Goal: Task Accomplishment & Management: Use online tool/utility

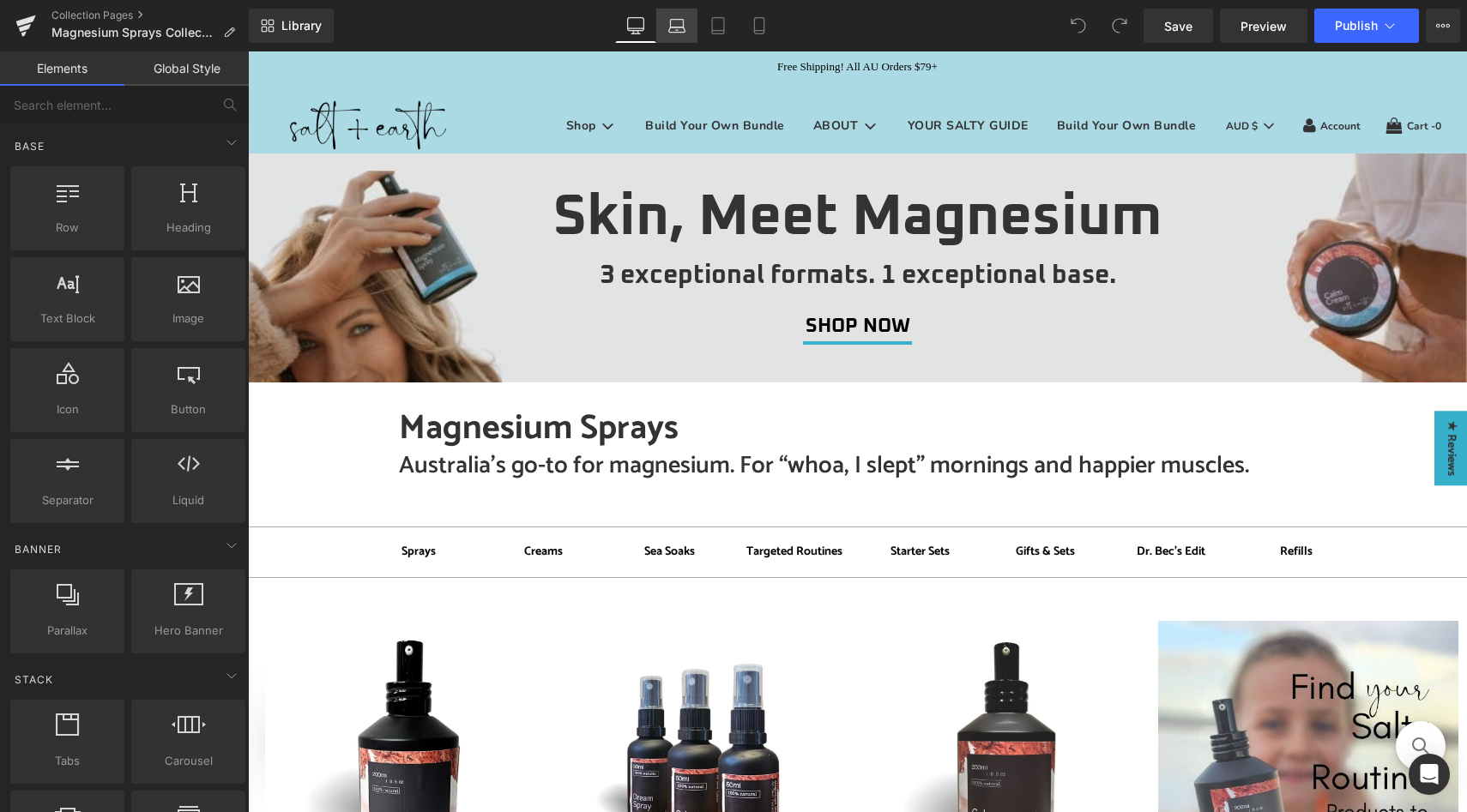
click at [666, 28] on link "Laptop" at bounding box center [676, 26] width 42 height 35
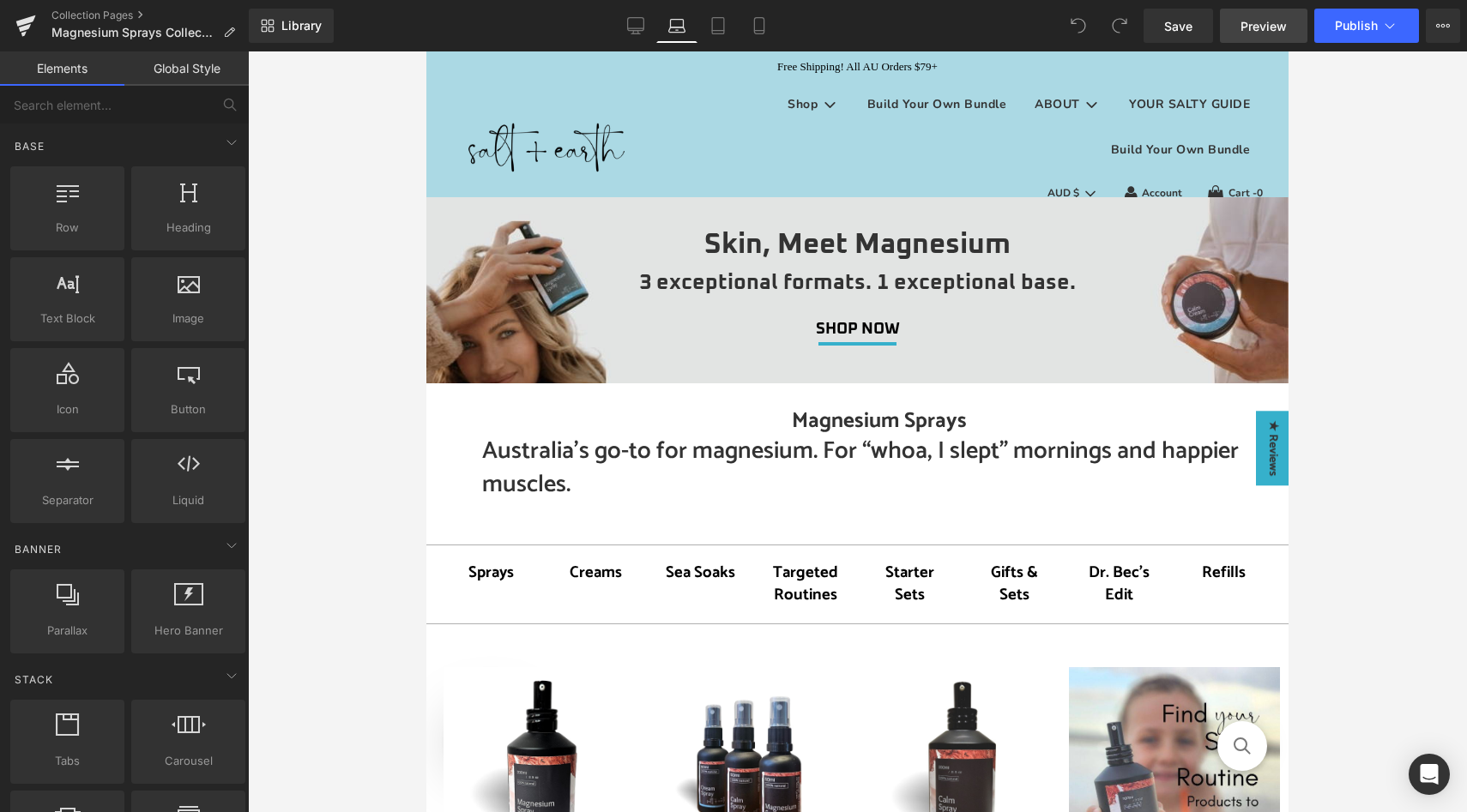
click at [1257, 27] on span "Preview" at bounding box center [1263, 26] width 46 height 18
click at [630, 22] on icon at bounding box center [635, 26] width 17 height 17
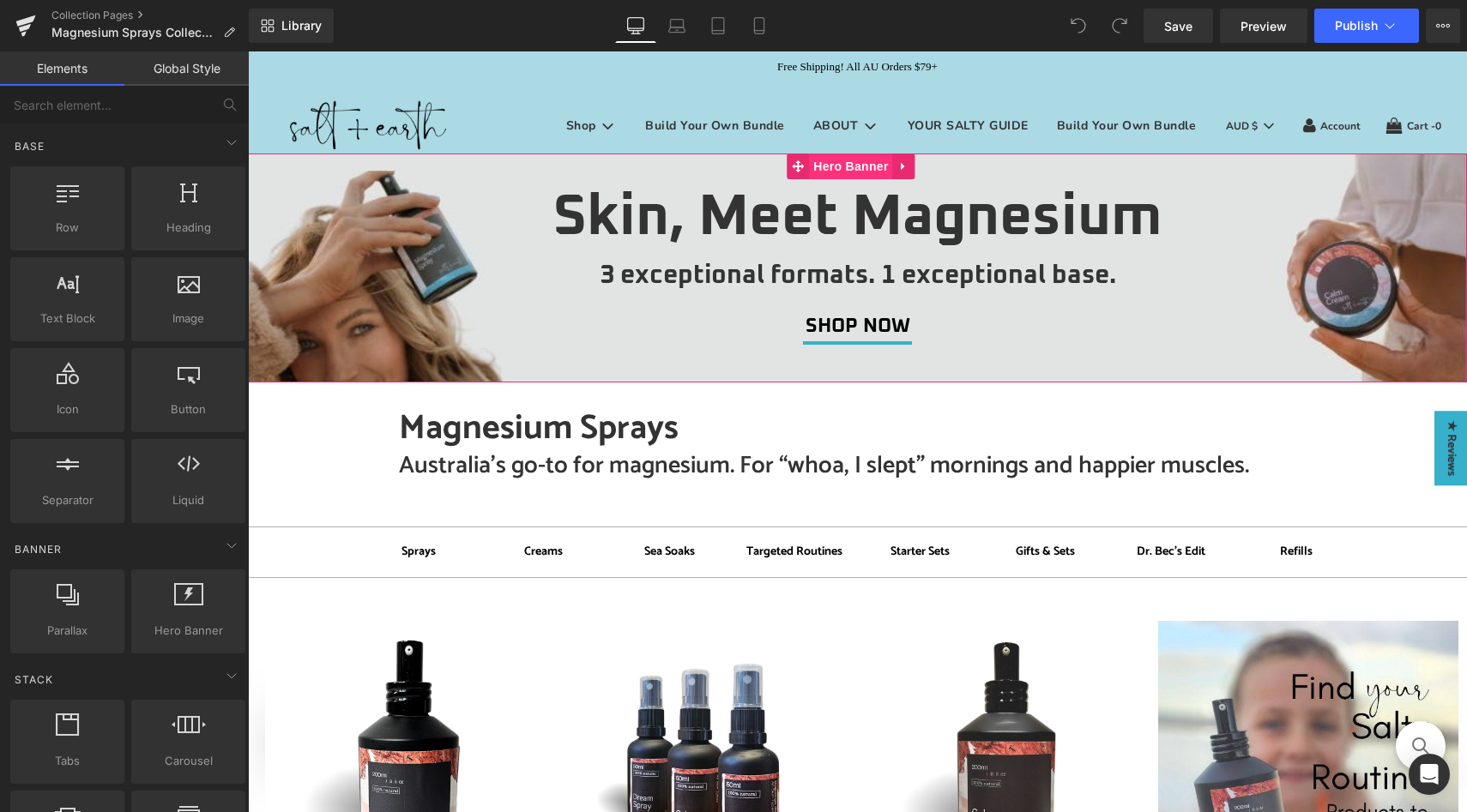
click at [811, 170] on span "Hero Banner" at bounding box center [850, 166] width 83 height 26
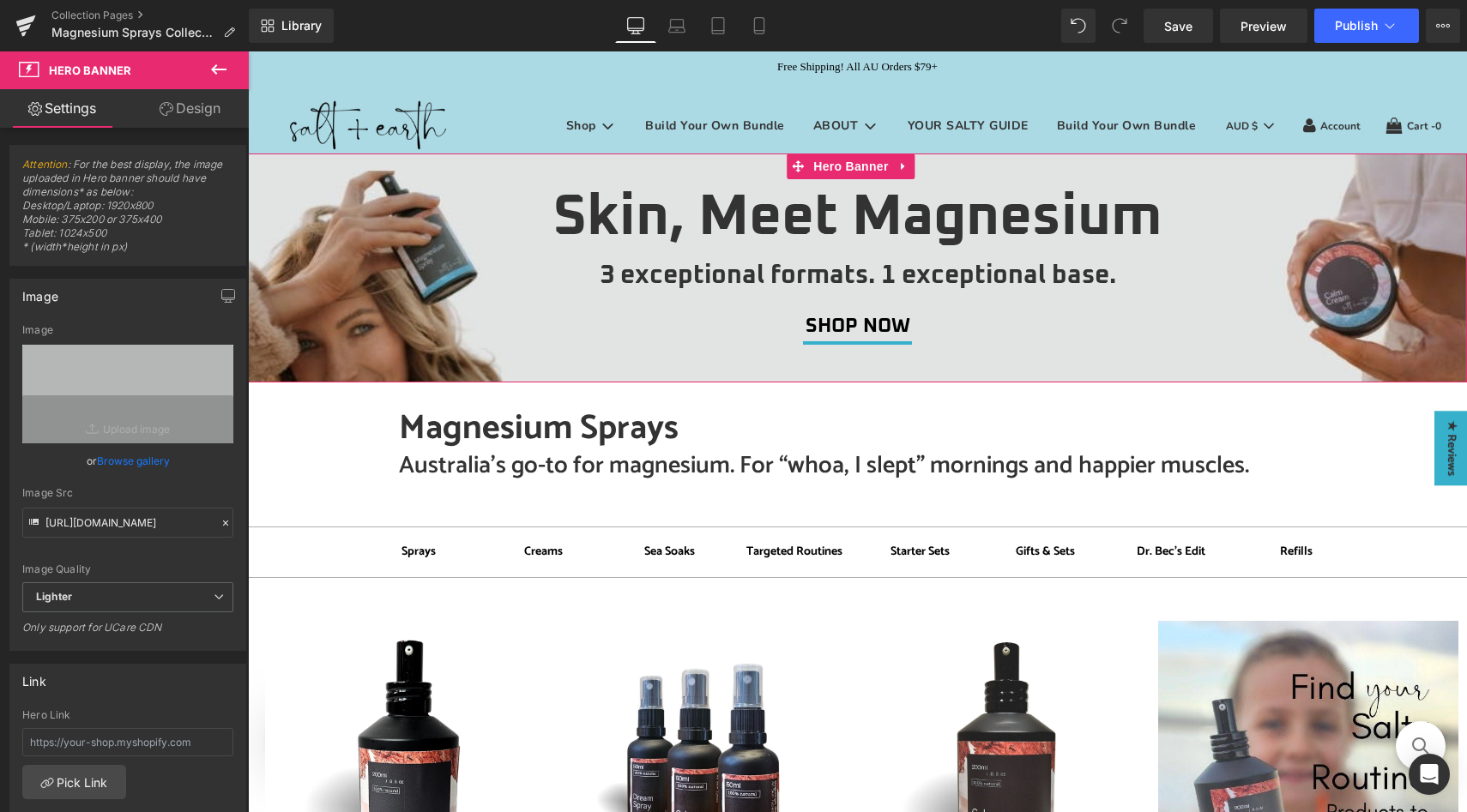
click at [180, 111] on link "Design" at bounding box center [189, 108] width 125 height 39
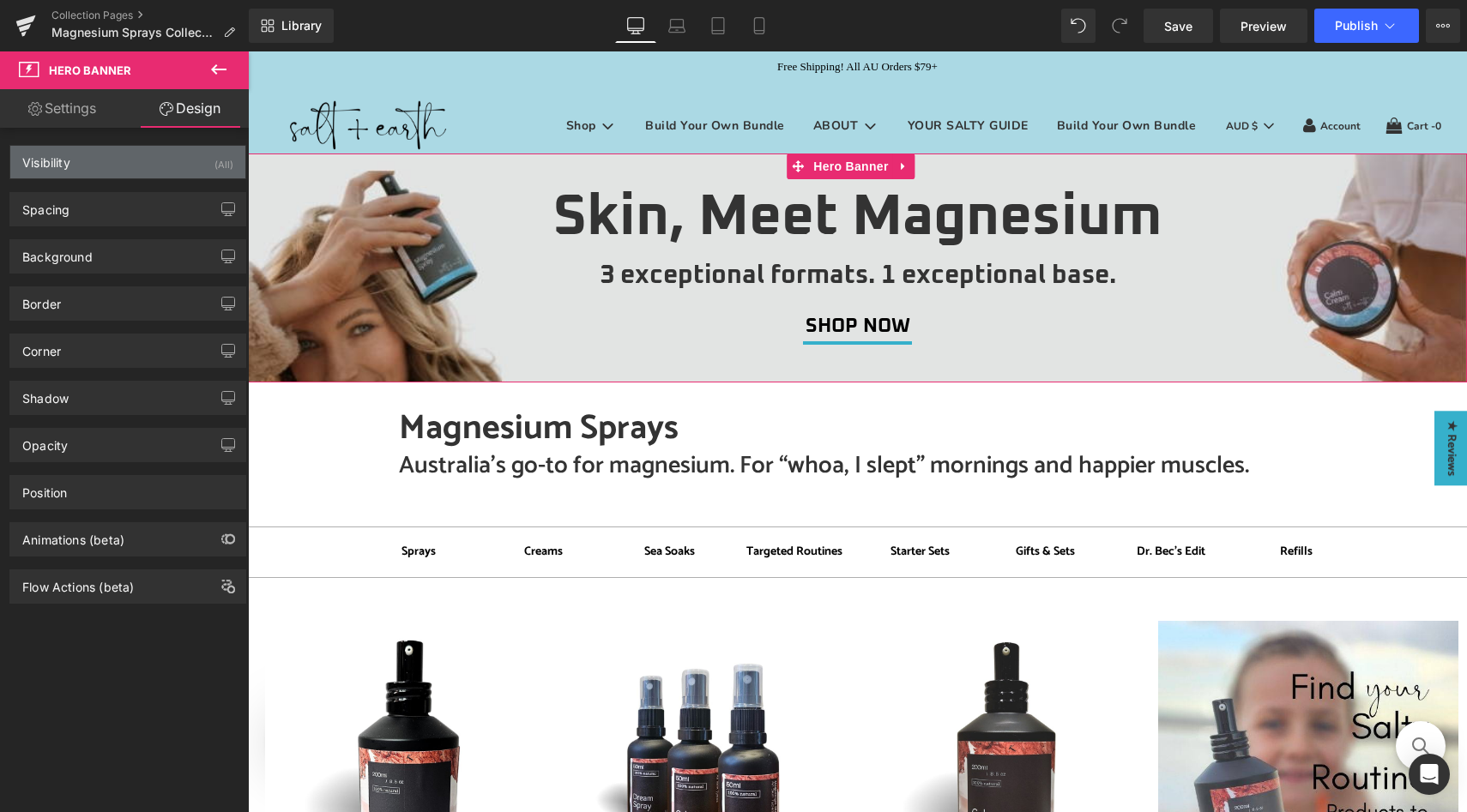
click at [148, 153] on div "Visibility (All)" at bounding box center [127, 162] width 235 height 33
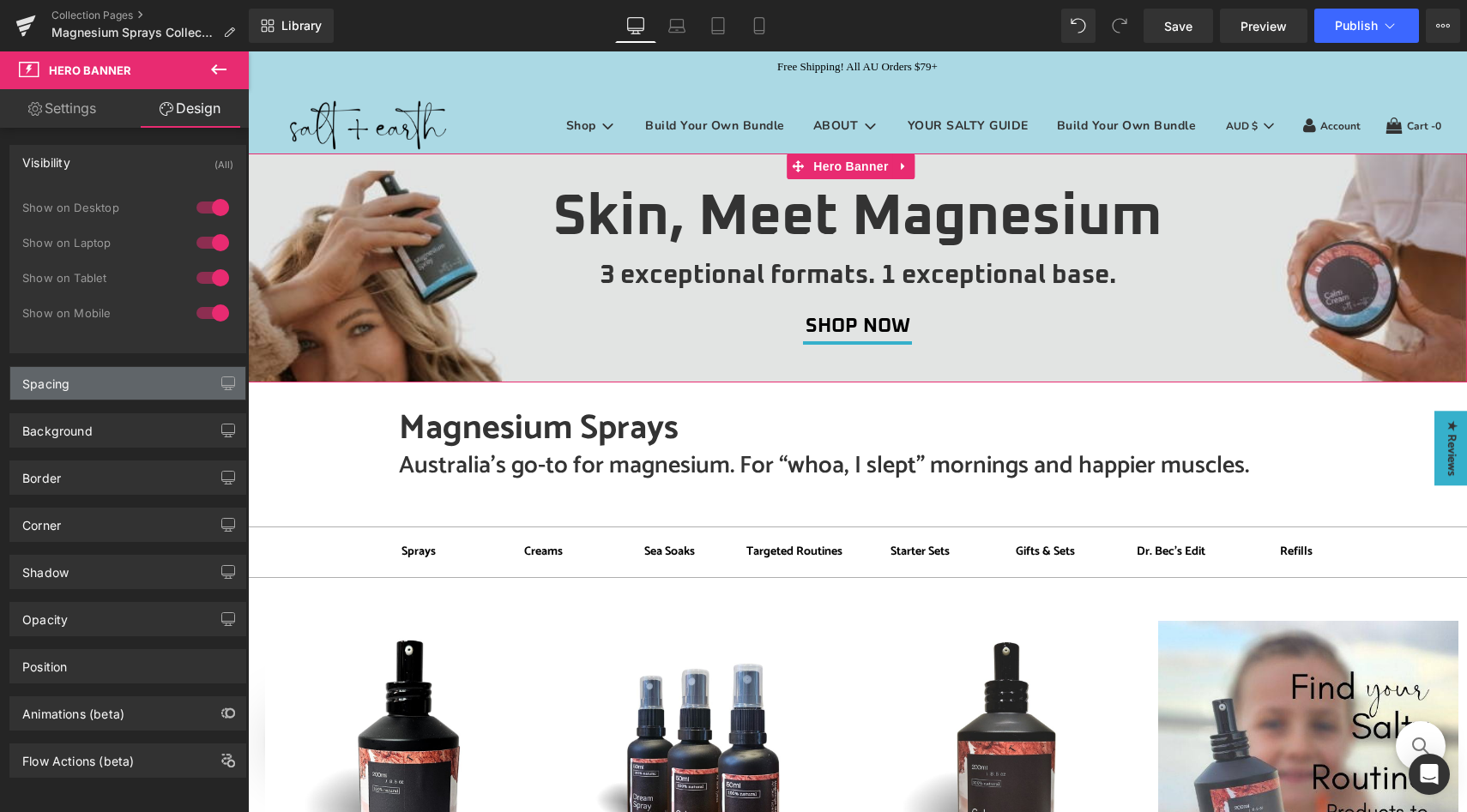
click at [84, 371] on div "Spacing" at bounding box center [127, 383] width 235 height 33
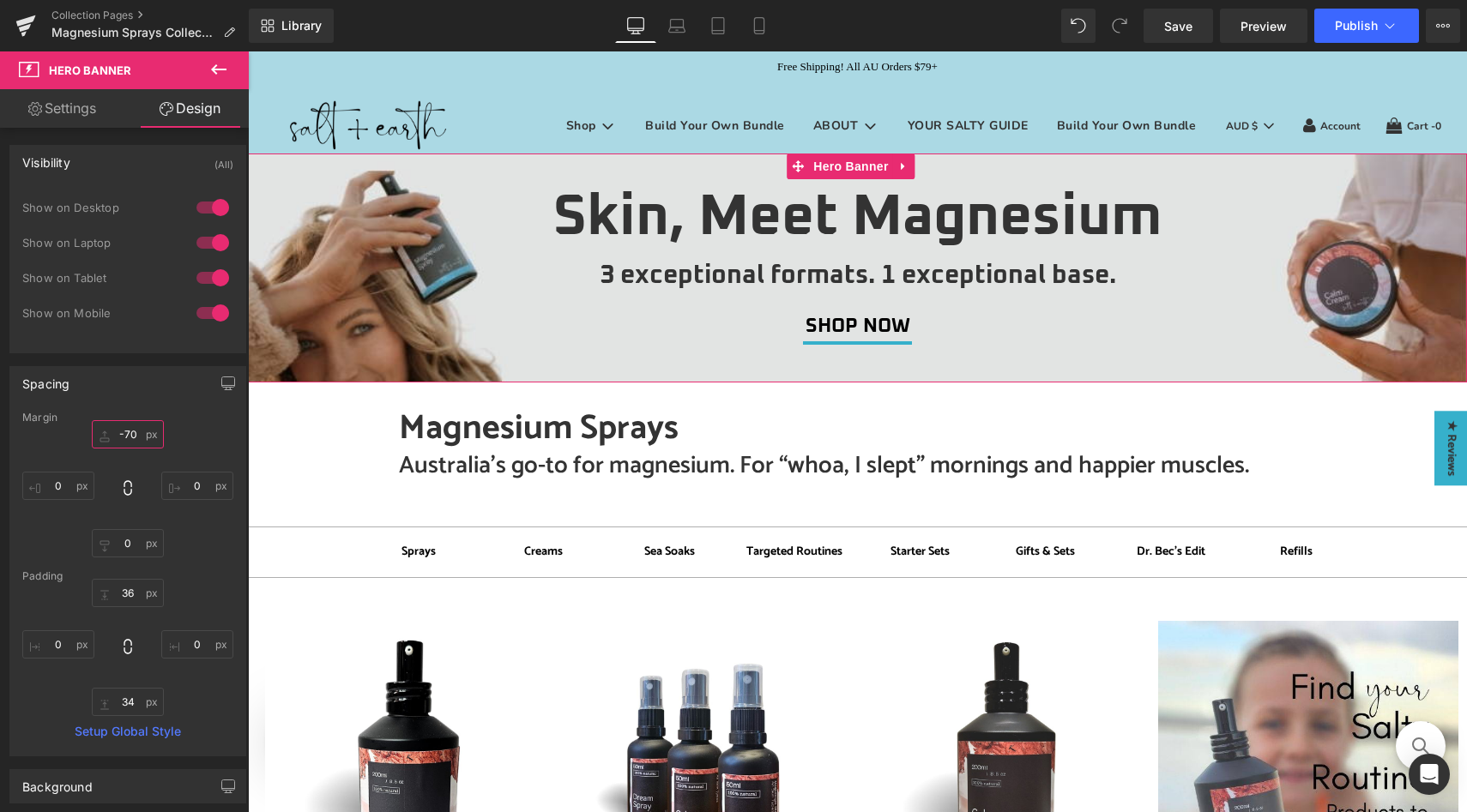
click at [127, 438] on input "-70" at bounding box center [127, 434] width 72 height 28
click at [126, 433] on input "-70" at bounding box center [127, 434] width 72 height 28
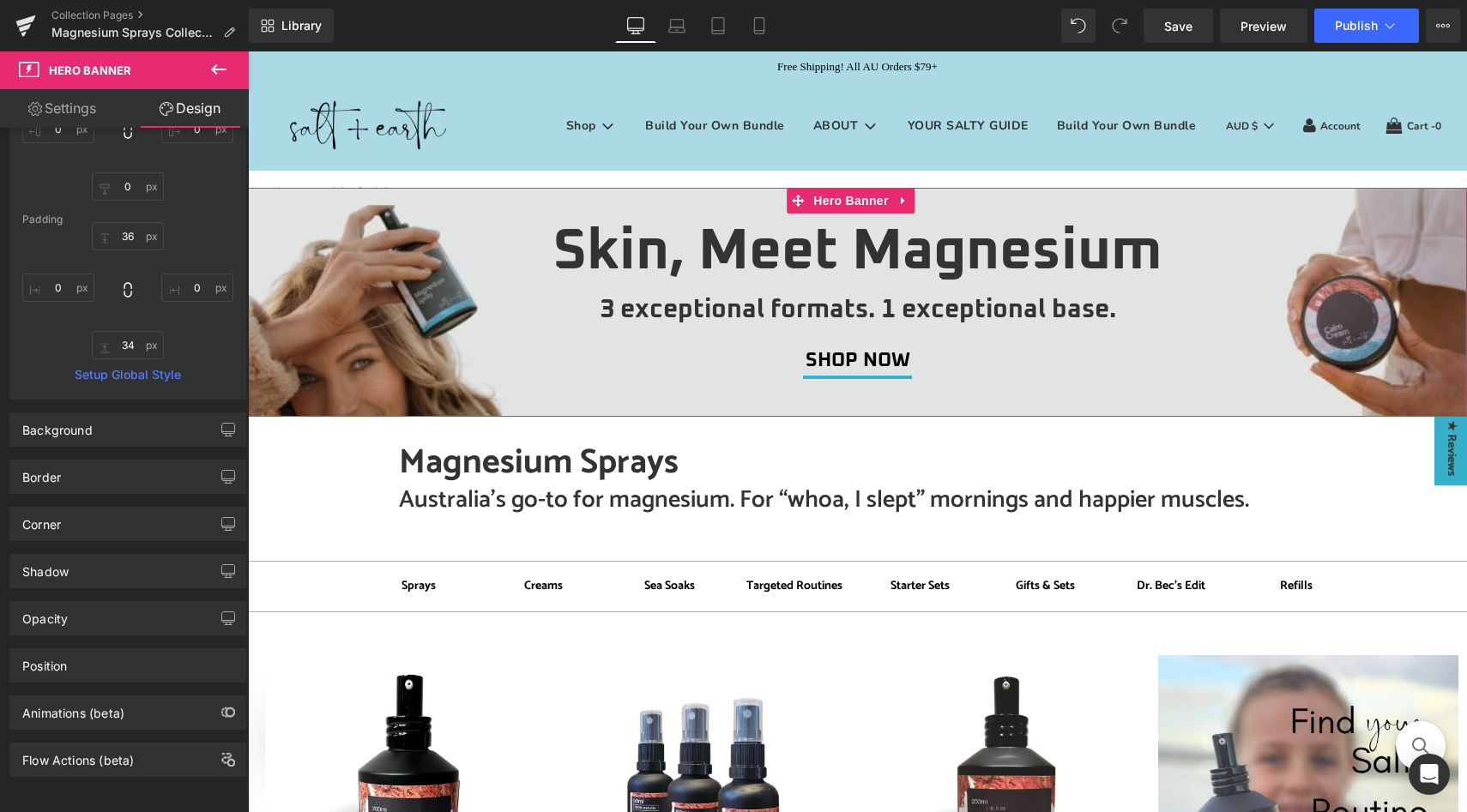
scroll to position [370, 0]
type input "-30"
click at [201, 184] on div "-30 0 0 0" at bounding box center [127, 132] width 211 height 137
click at [1369, 24] on span "Publish" at bounding box center [1356, 26] width 42 height 14
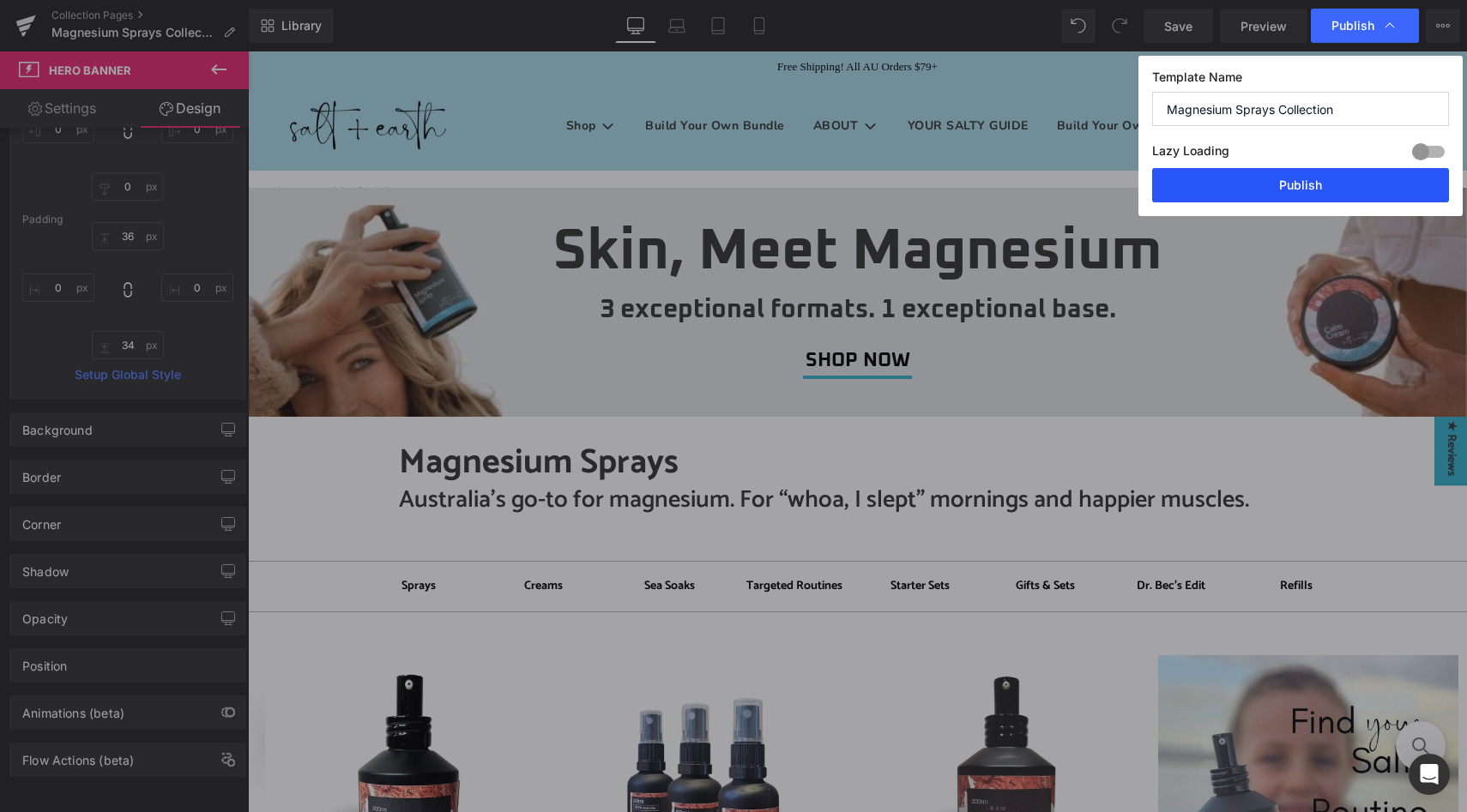
click at [1314, 187] on button "Publish" at bounding box center [1300, 185] width 296 height 35
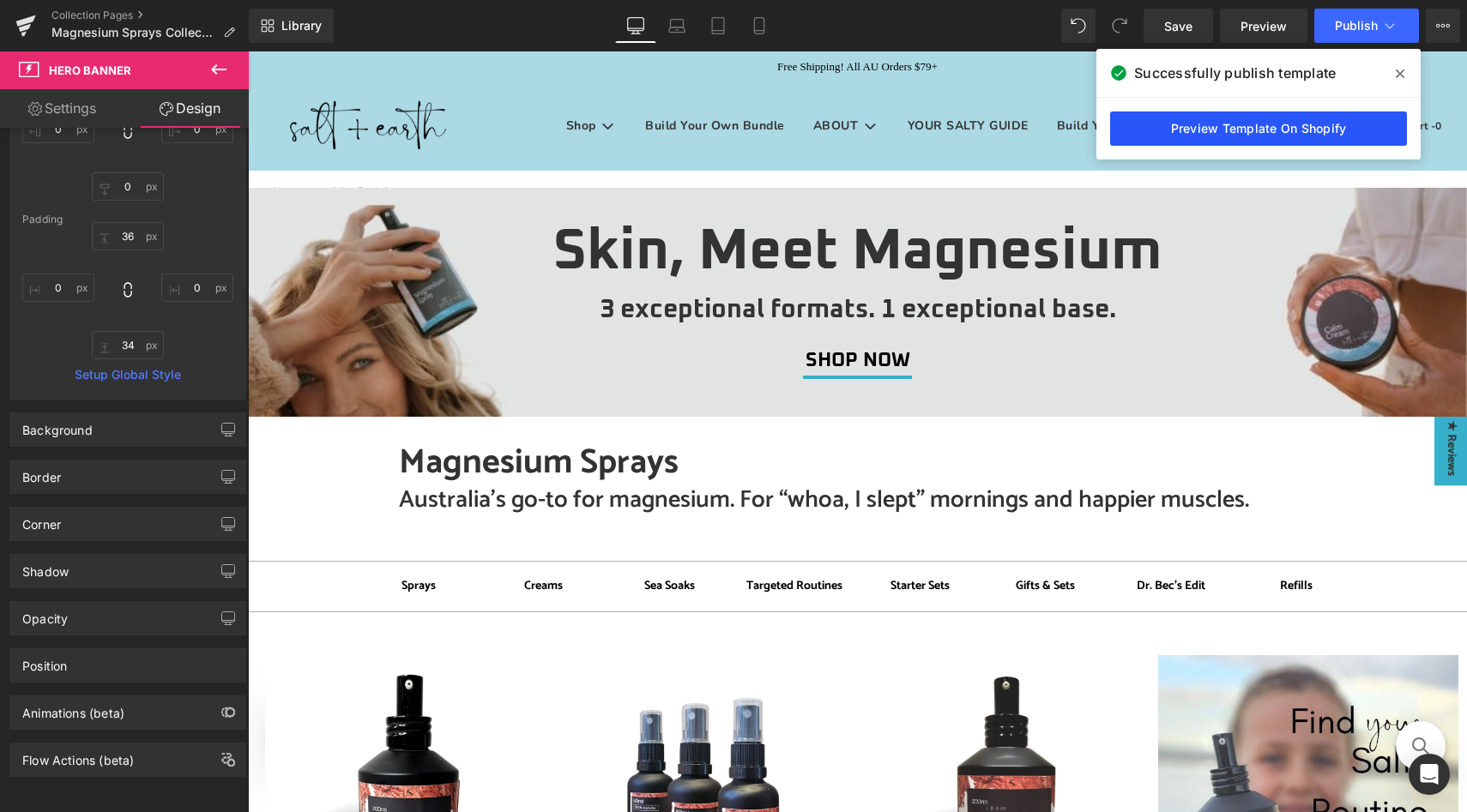
click at [1252, 129] on link "Preview Template On Shopify" at bounding box center [1257, 128] width 296 height 35
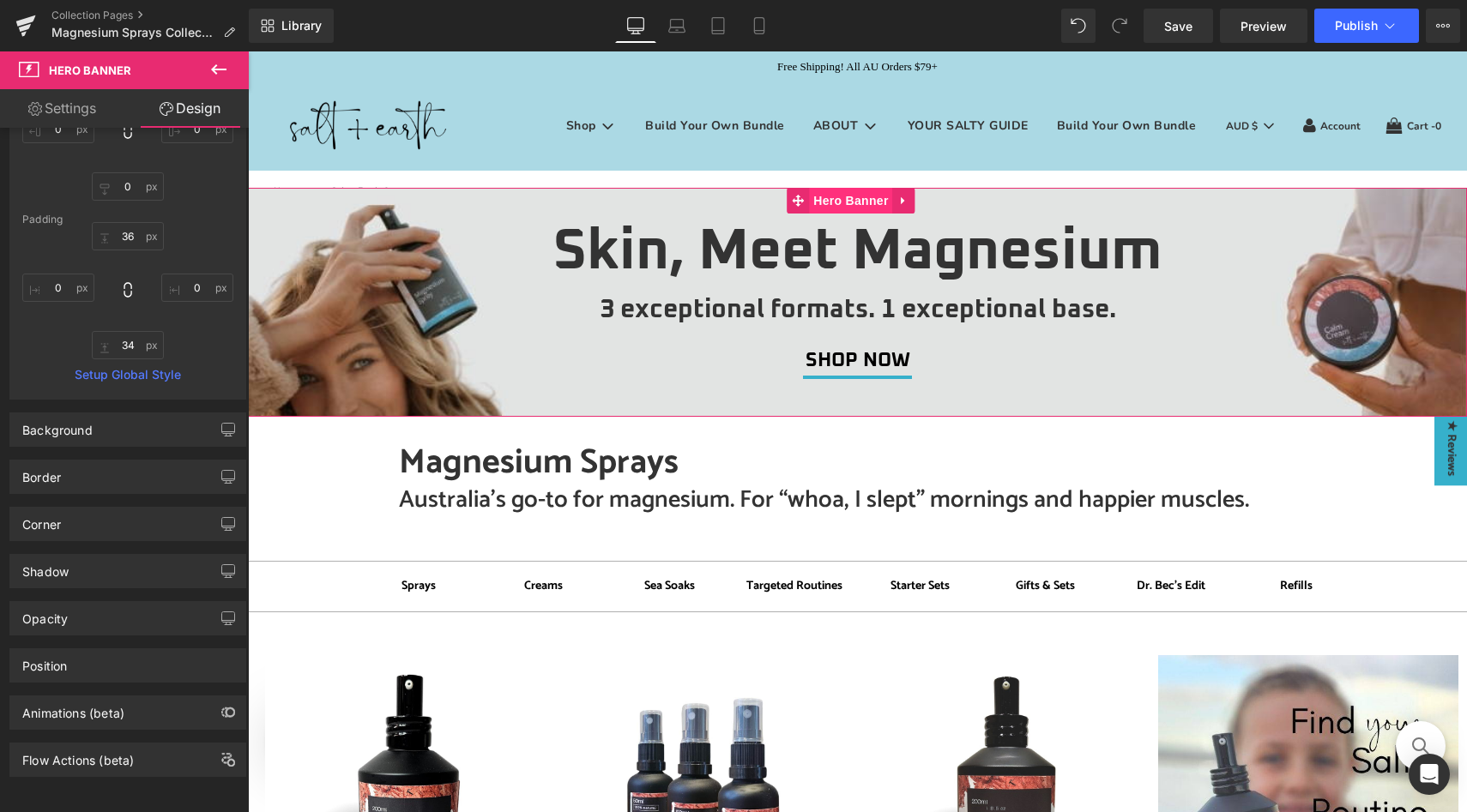
click at [862, 193] on span "Hero Banner" at bounding box center [850, 200] width 83 height 26
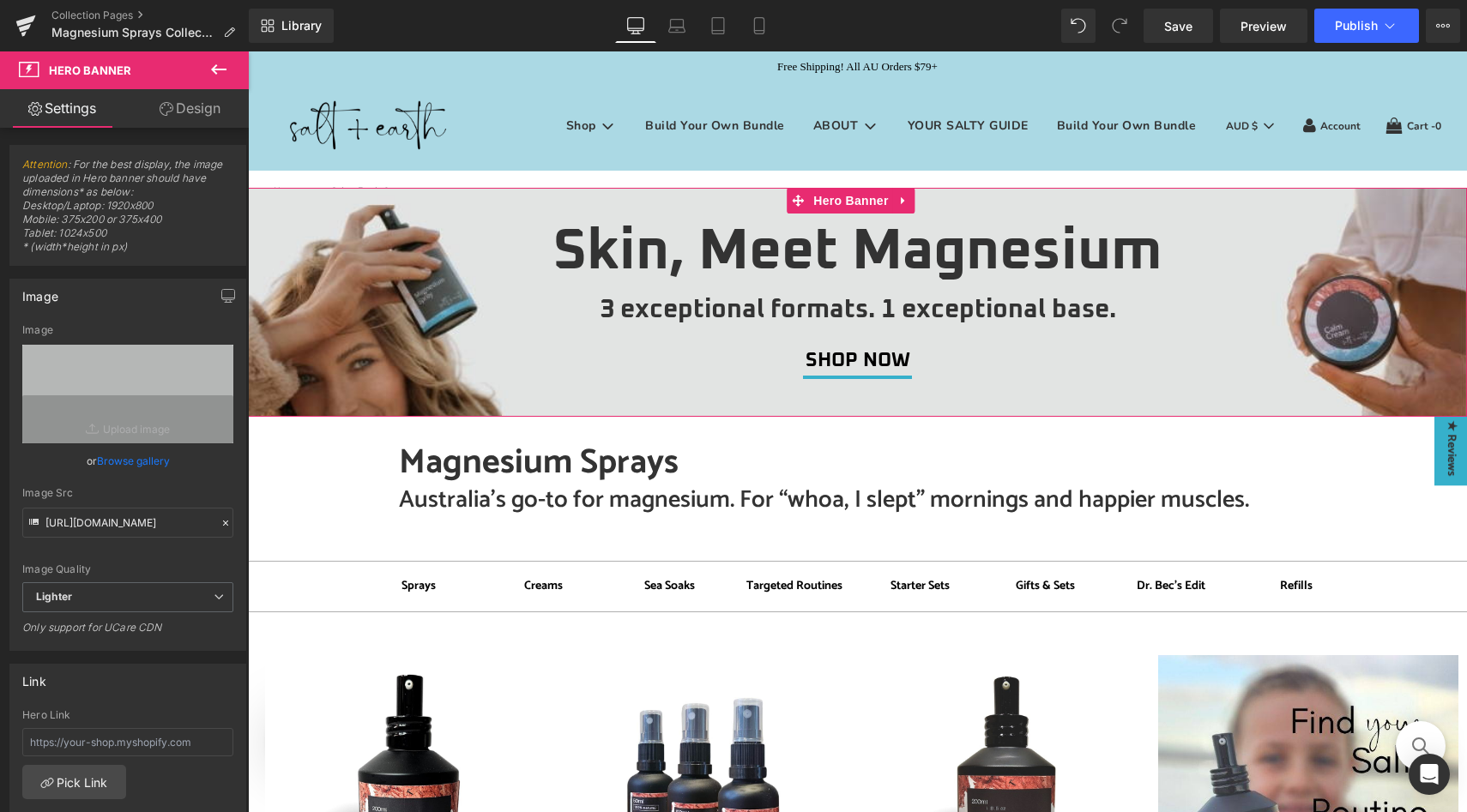
click at [212, 103] on link "Design" at bounding box center [189, 108] width 125 height 39
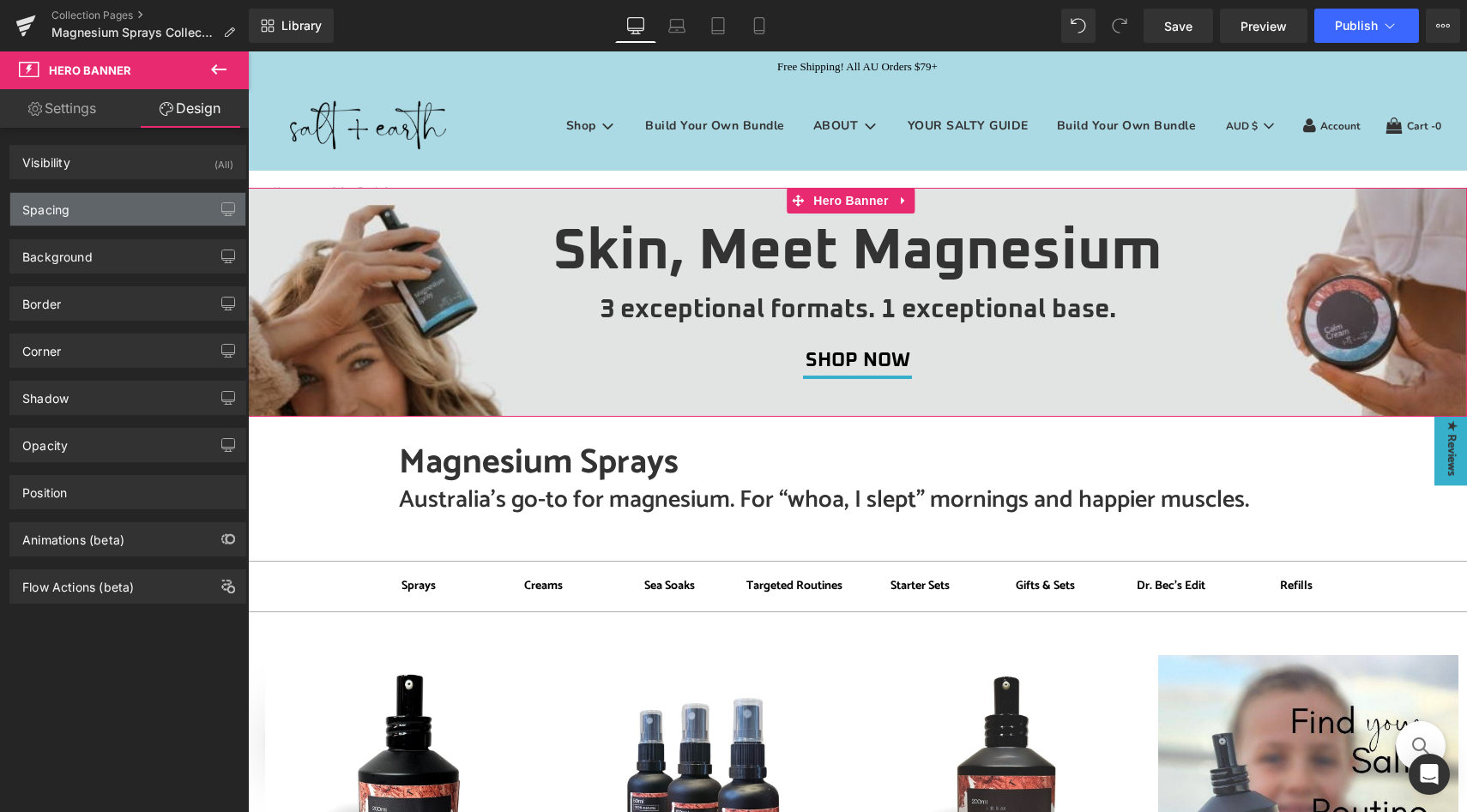
click at [106, 215] on div "Spacing" at bounding box center [127, 210] width 235 height 33
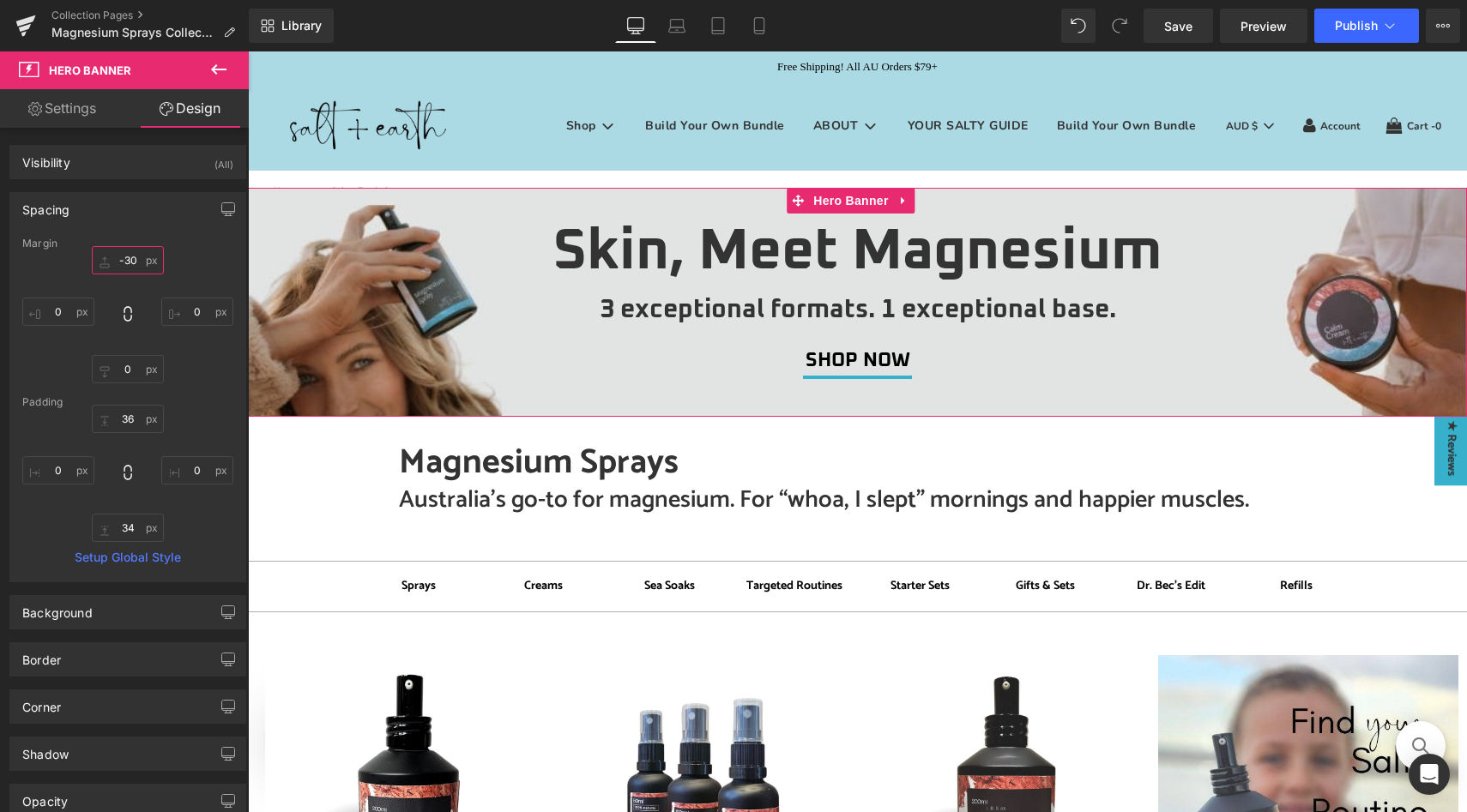
click at [127, 259] on input "text" at bounding box center [127, 260] width 72 height 28
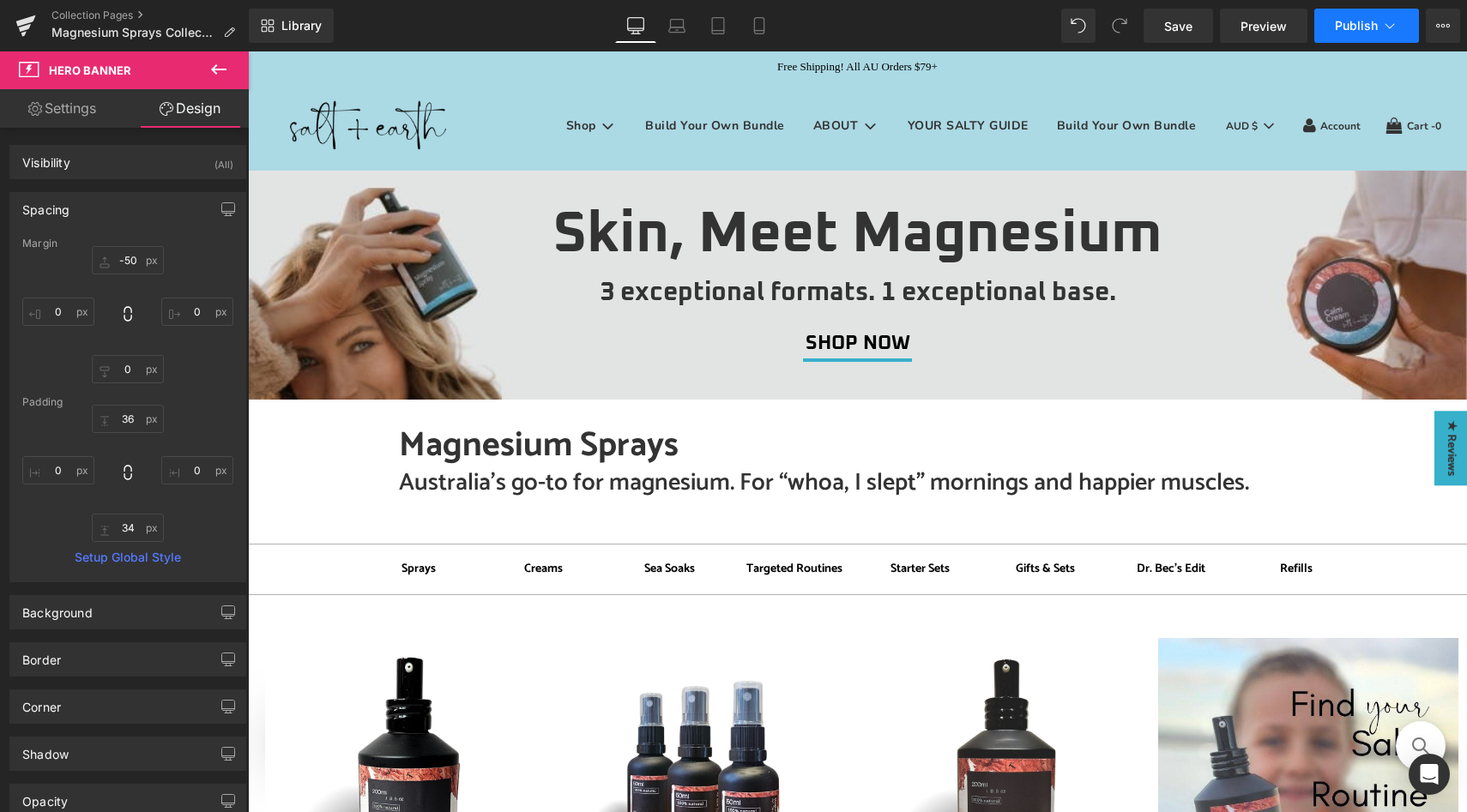
click at [1364, 35] on button "Publish" at bounding box center [1367, 26] width 104 height 35
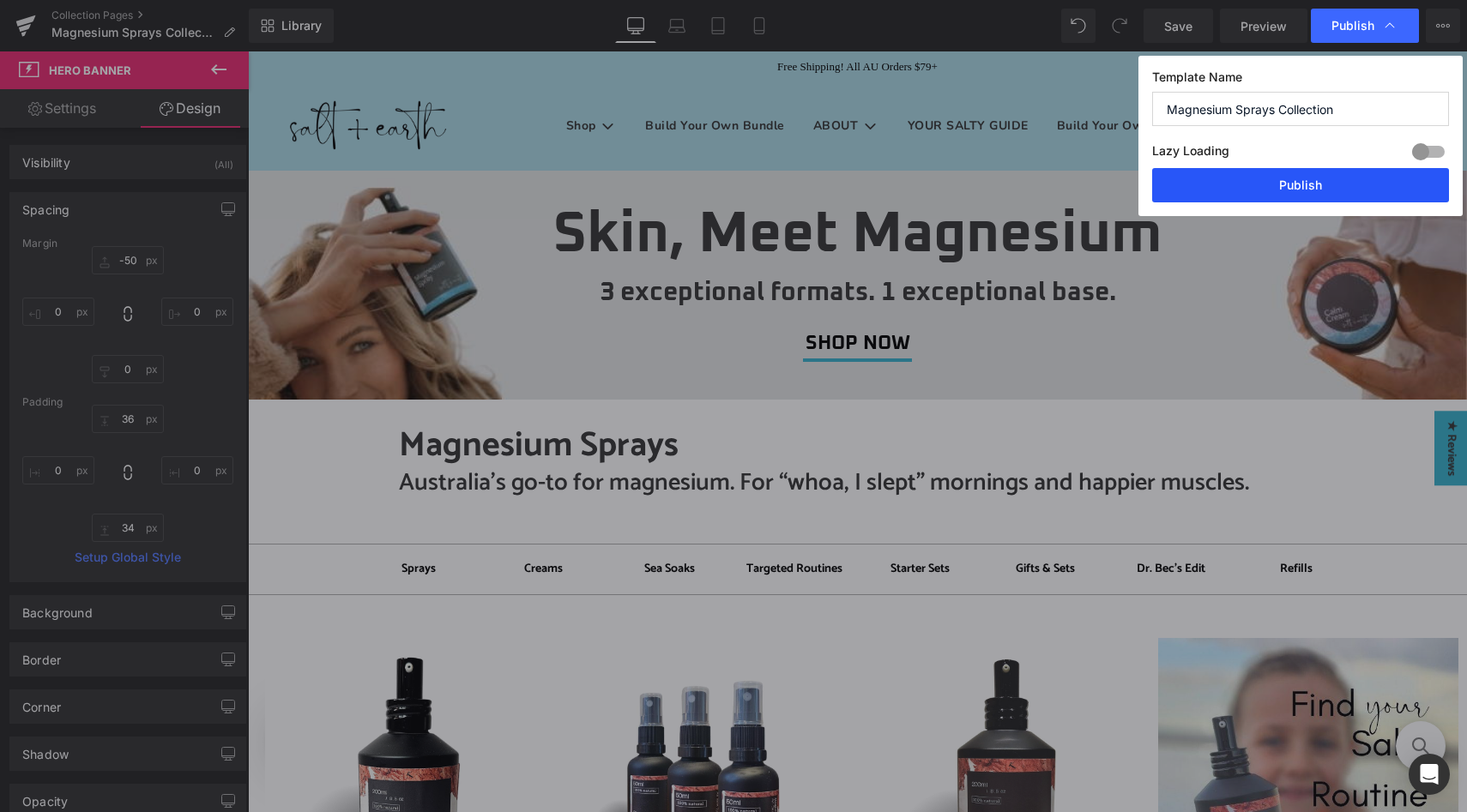
drag, startPoint x: 1256, startPoint y: 176, endPoint x: 1007, endPoint y: 126, distance: 254.0
click at [1256, 176] on button "Publish" at bounding box center [1300, 185] width 296 height 35
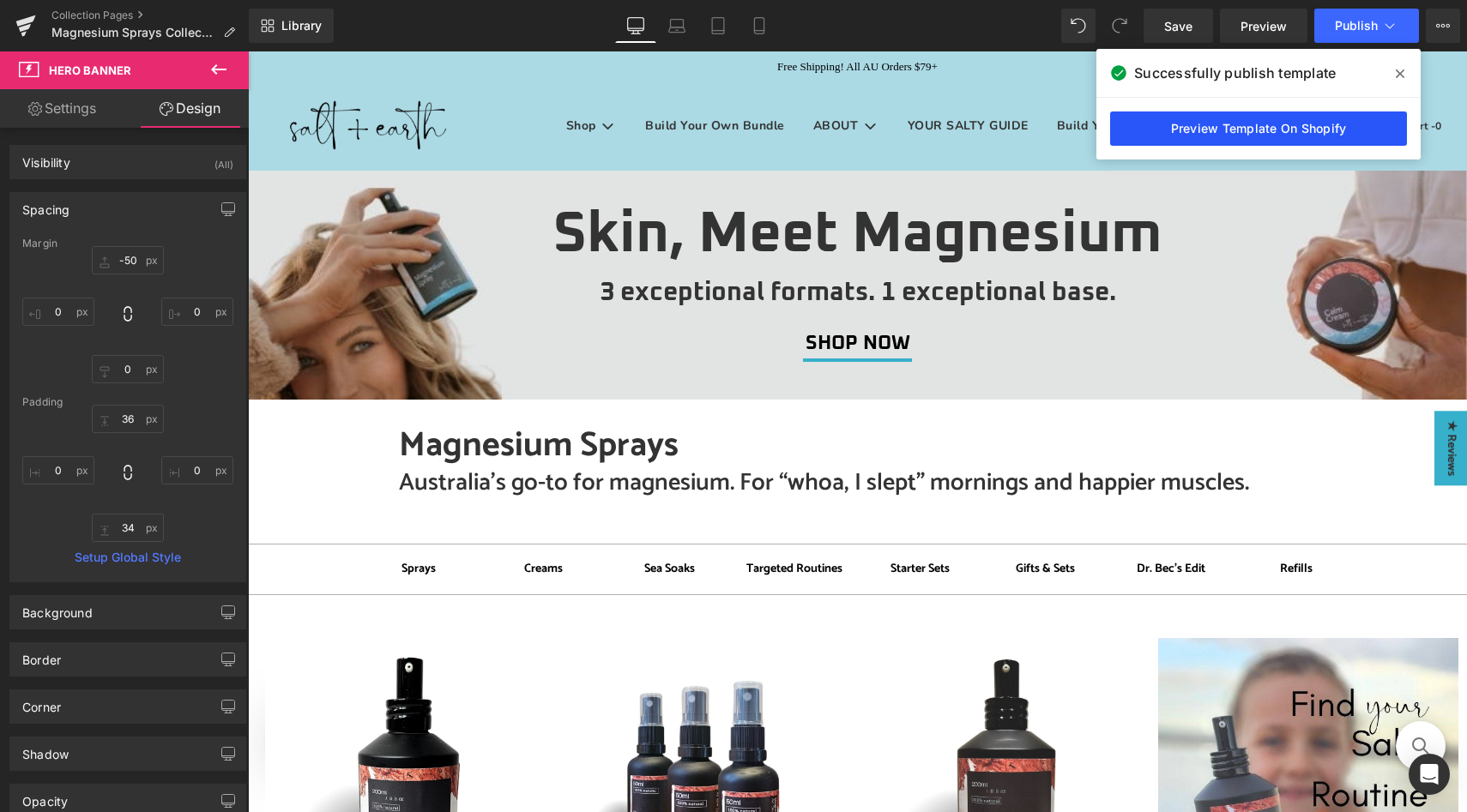
click at [1223, 127] on link "Preview Template On Shopify" at bounding box center [1257, 128] width 296 height 35
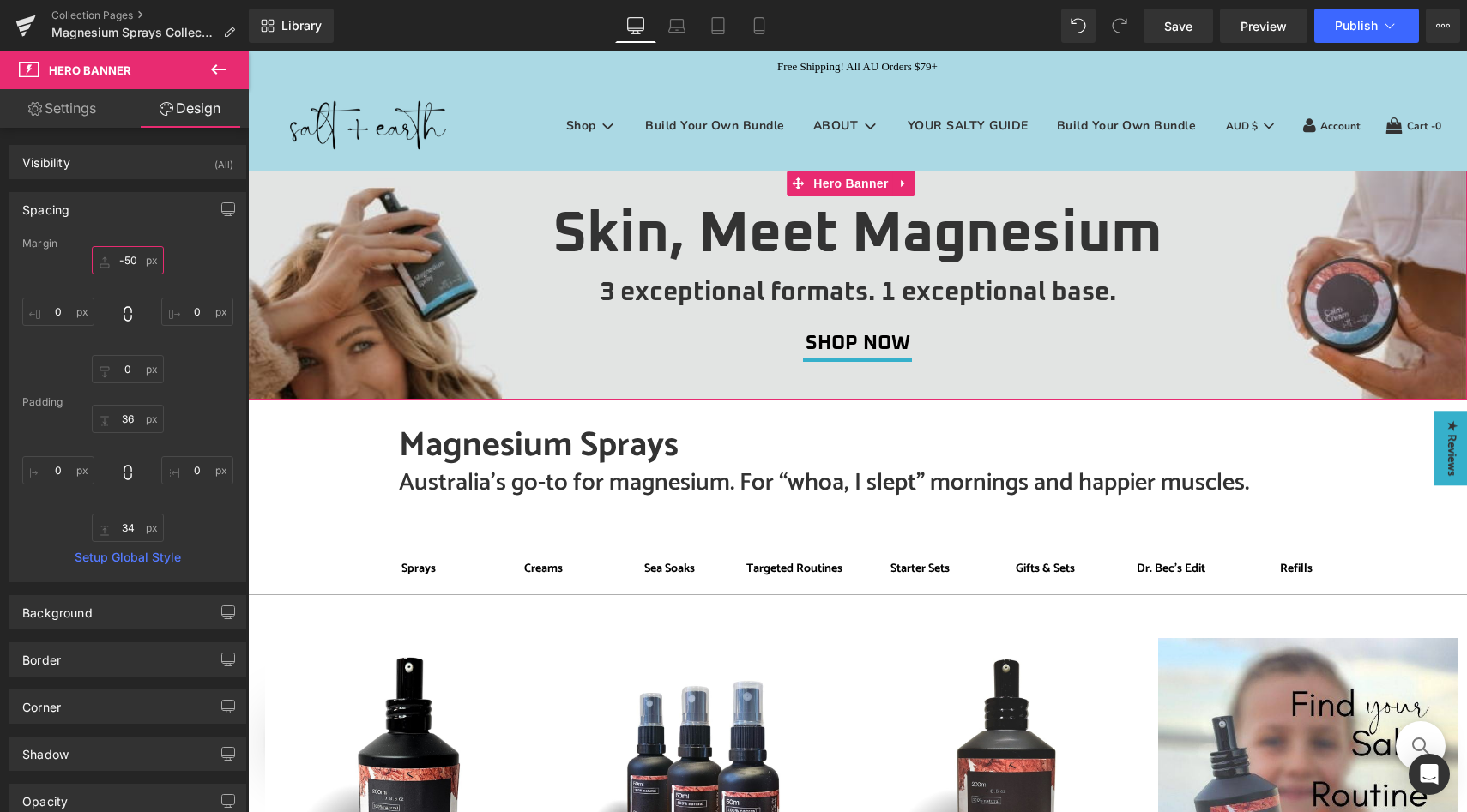
click at [127, 264] on input "-50" at bounding box center [127, 260] width 72 height 28
click at [127, 261] on input "-50" at bounding box center [127, 260] width 72 height 28
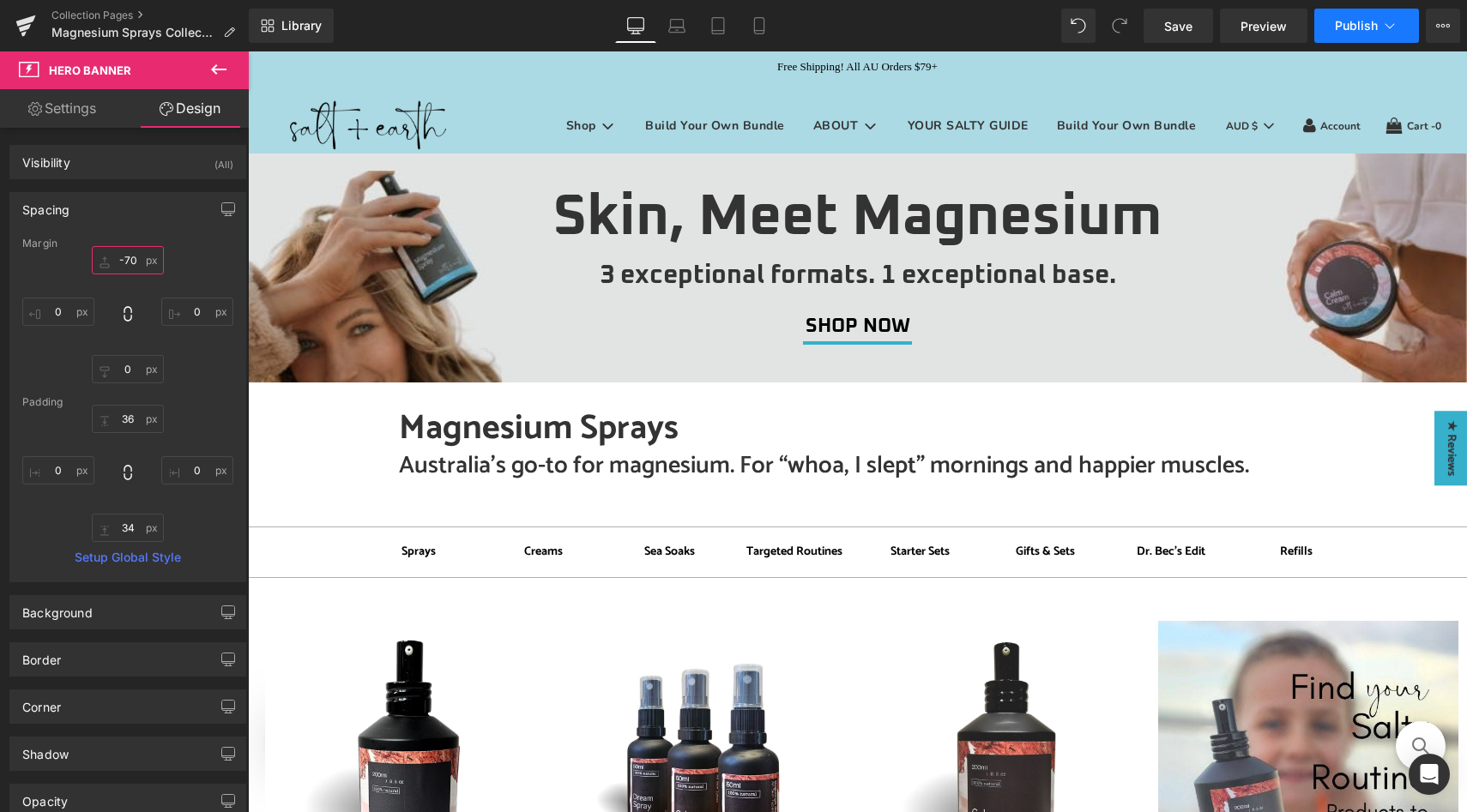
type input "-70"
click at [1365, 23] on span "Publish" at bounding box center [1356, 26] width 42 height 14
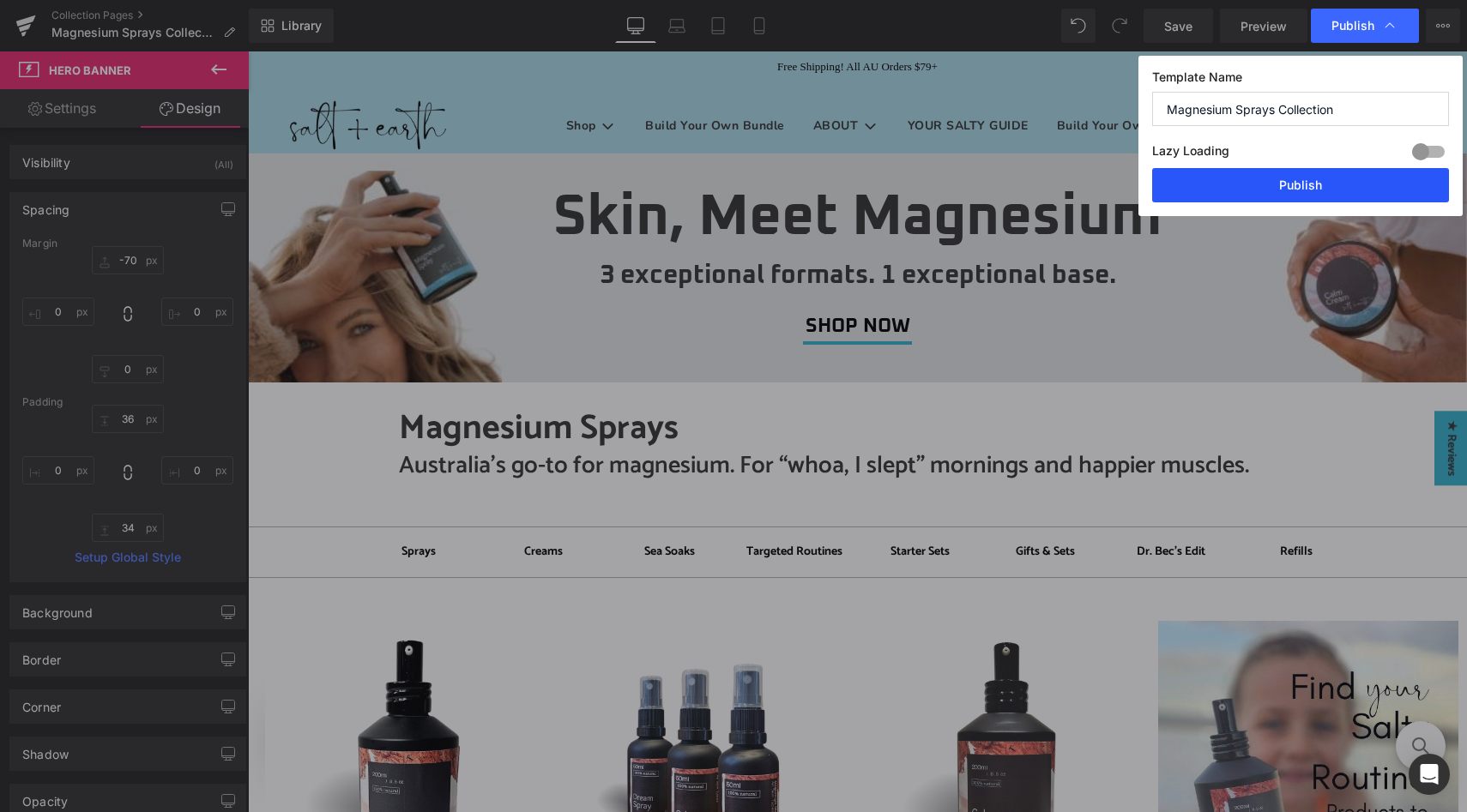
drag, startPoint x: 1310, startPoint y: 184, endPoint x: 1030, endPoint y: 119, distance: 287.4
click at [1310, 184] on button "Publish" at bounding box center [1300, 185] width 296 height 35
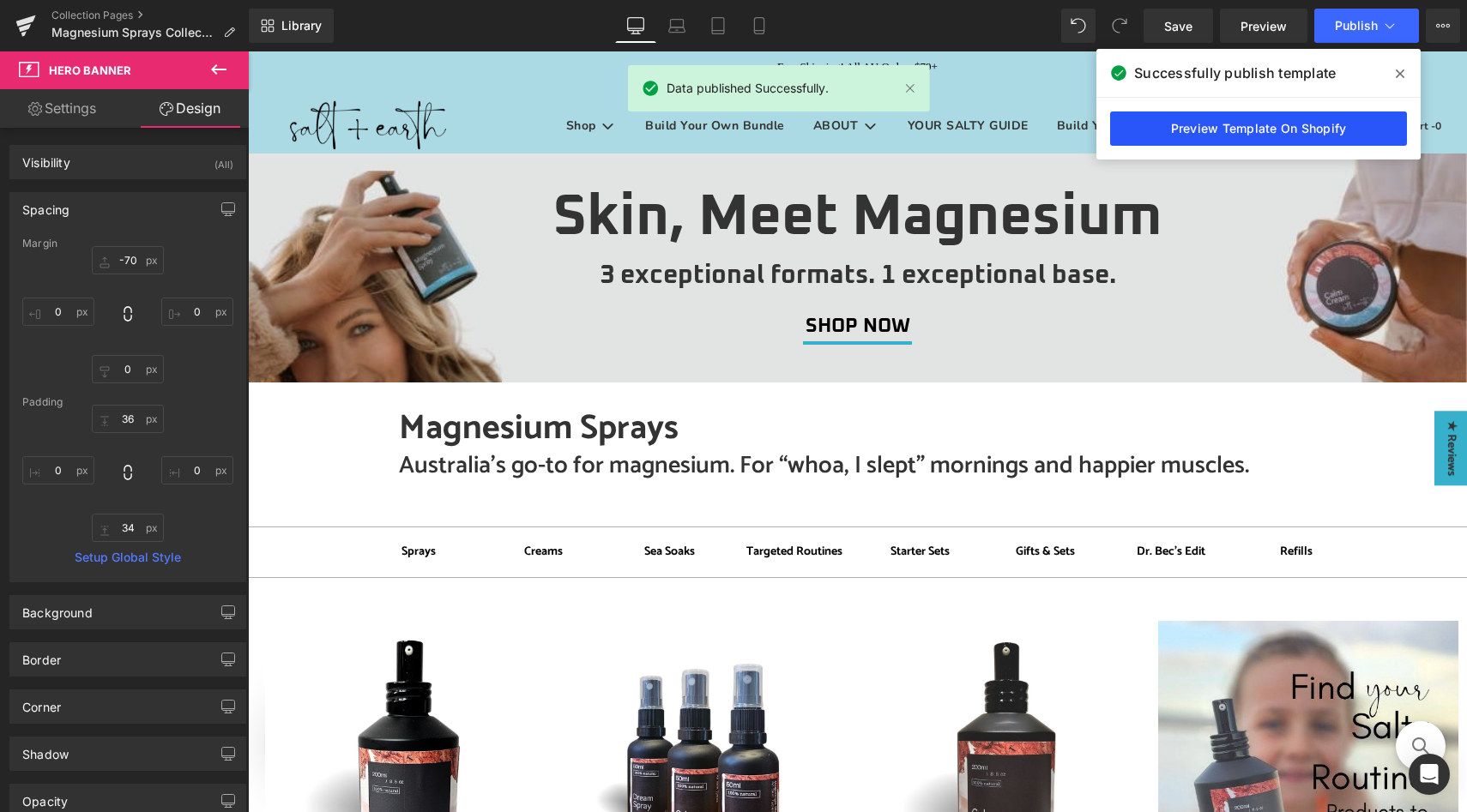
click at [1198, 132] on link "Preview Template On Shopify" at bounding box center [1257, 128] width 296 height 35
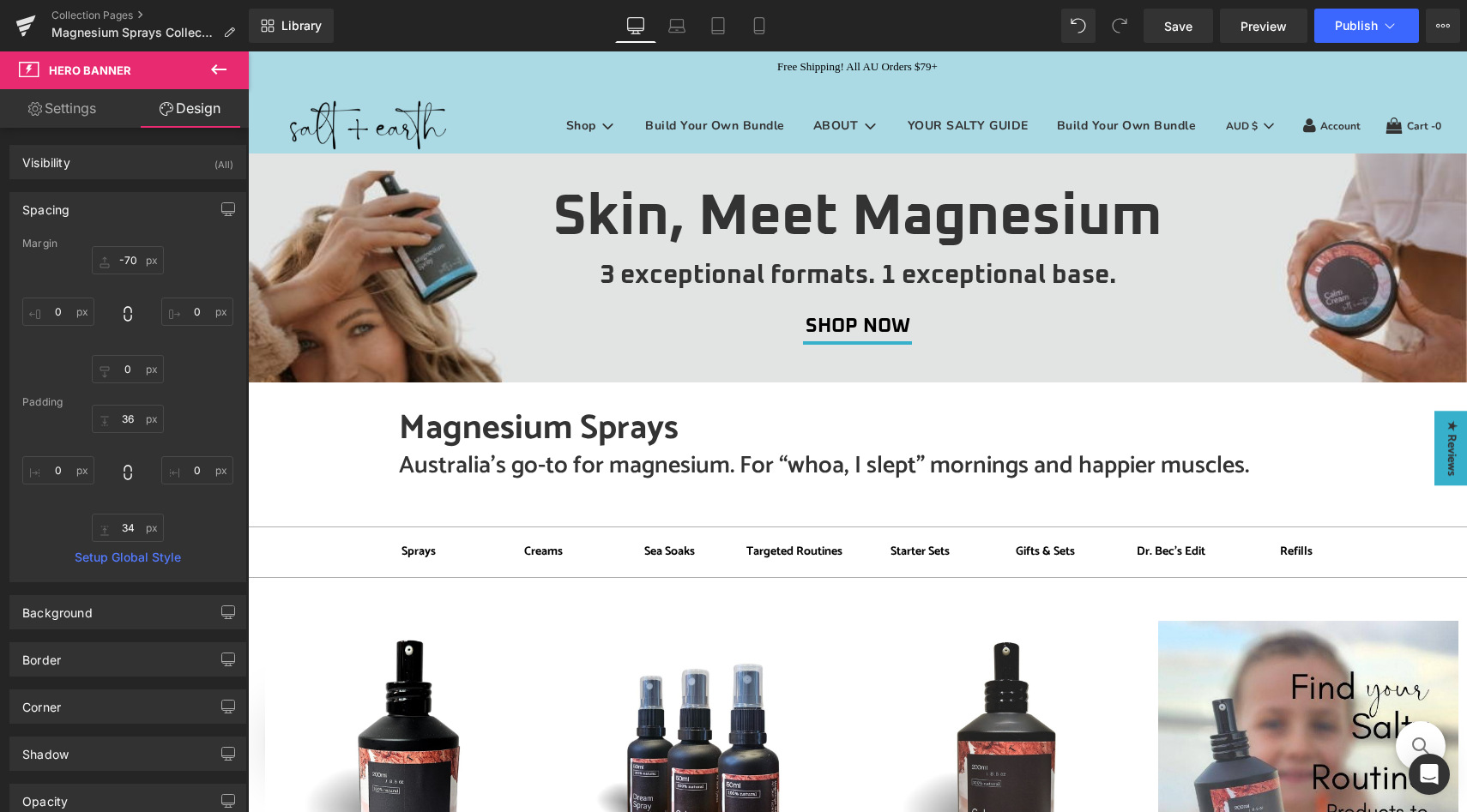
click at [216, 69] on icon at bounding box center [218, 70] width 15 height 11
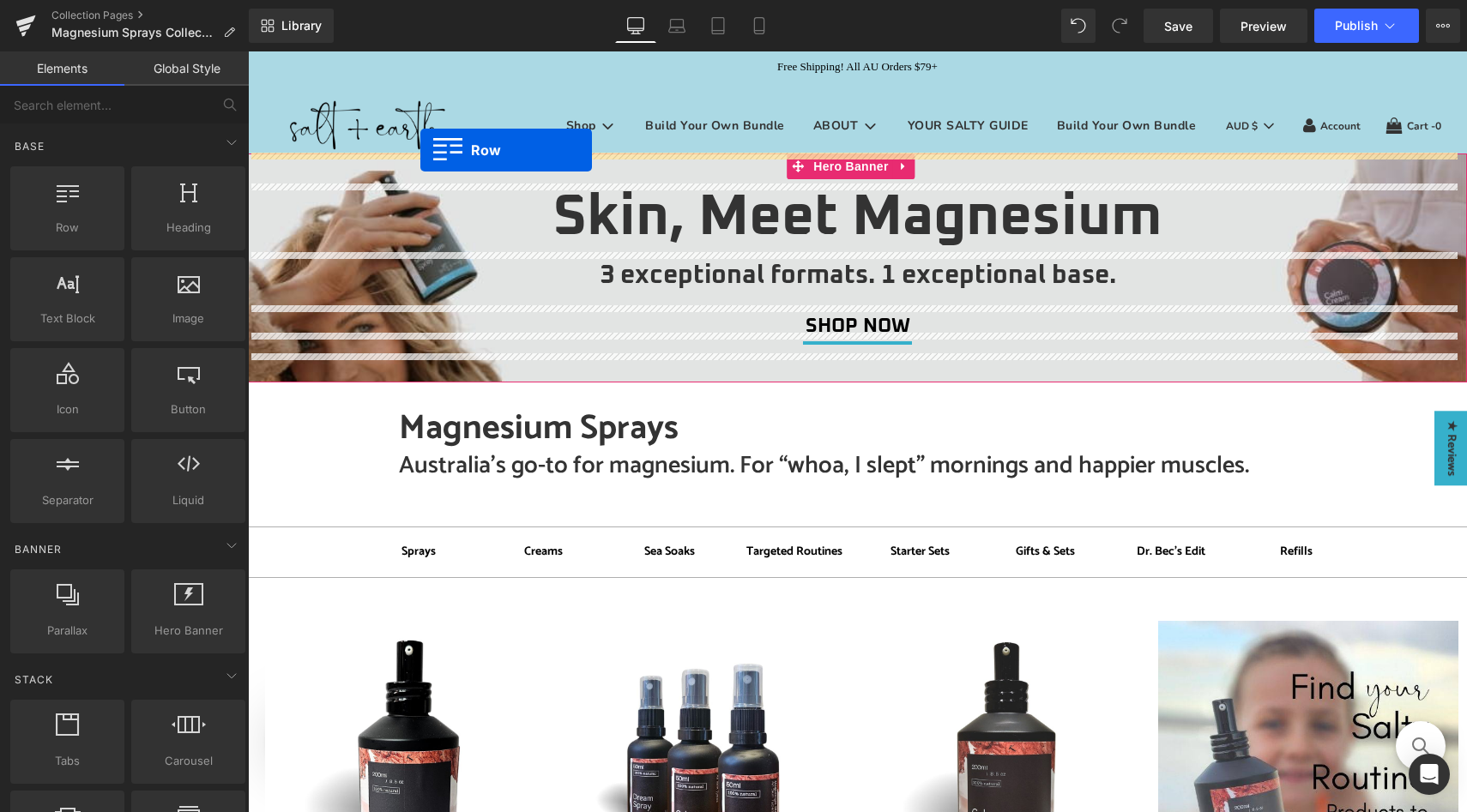
drag, startPoint x: 308, startPoint y: 275, endPoint x: 420, endPoint y: 150, distance: 167.8
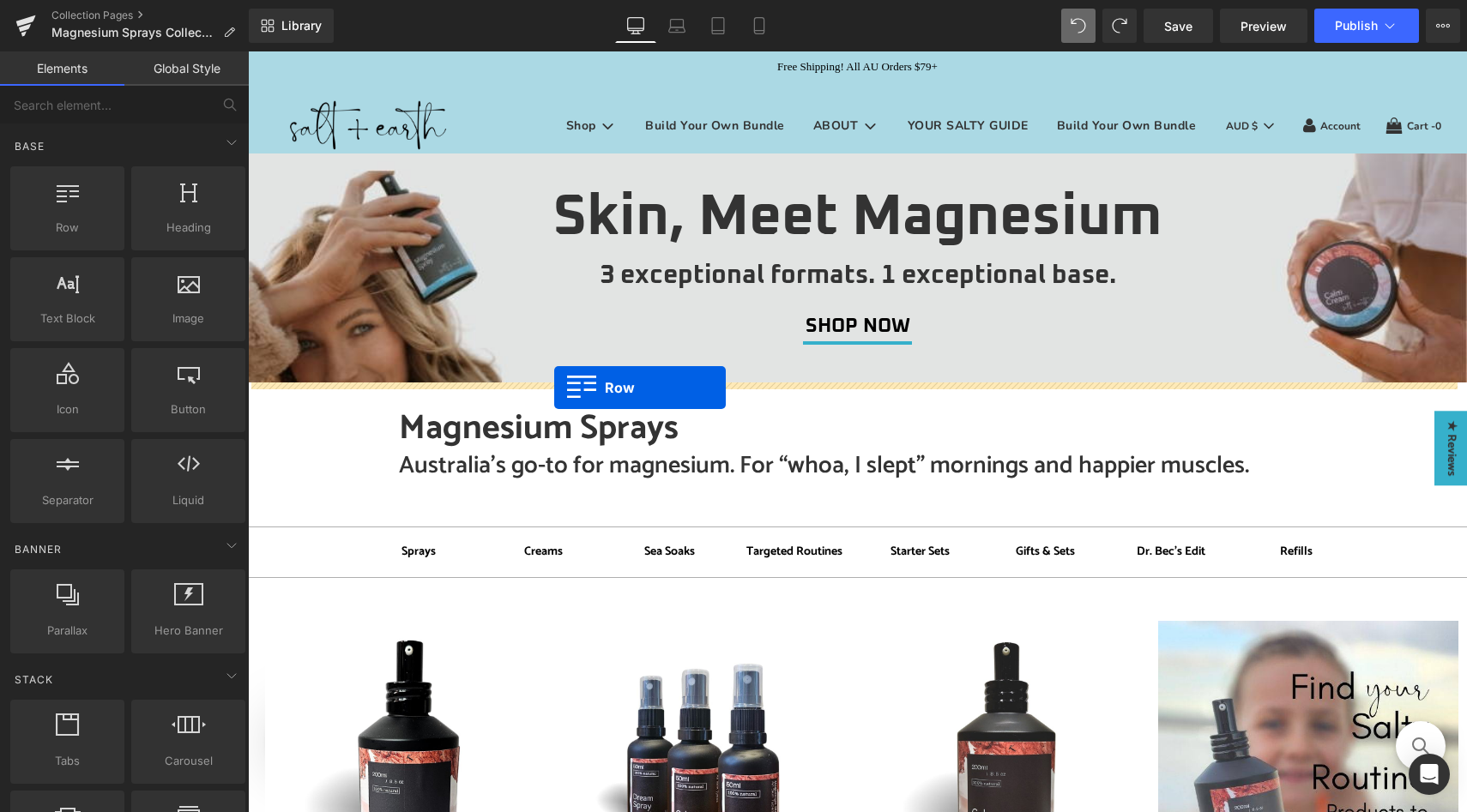
drag, startPoint x: 307, startPoint y: 270, endPoint x: 554, endPoint y: 387, distance: 273.3
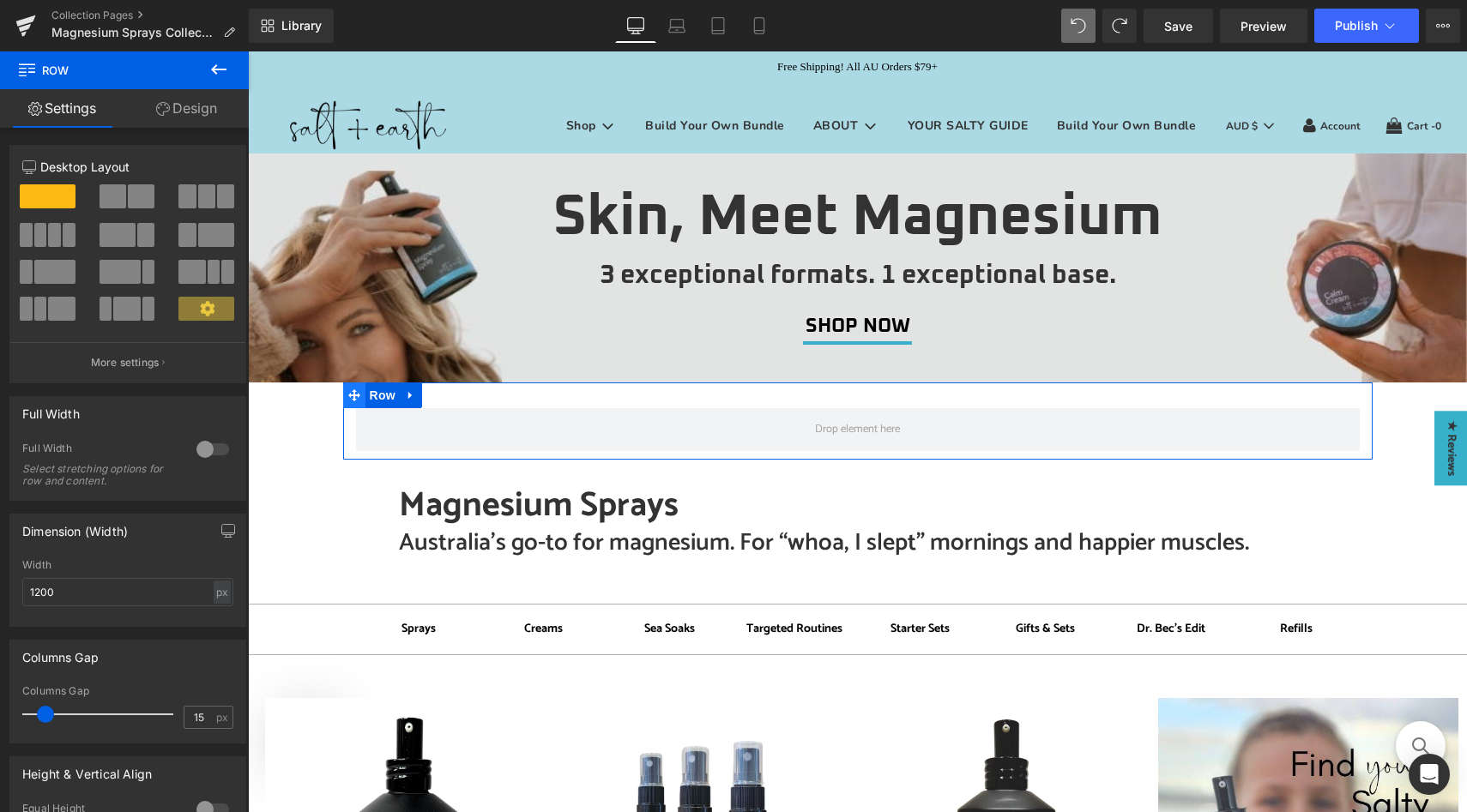
click at [356, 403] on span at bounding box center [353, 395] width 22 height 26
click at [392, 400] on span "Row" at bounding box center [382, 396] width 35 height 26
click at [209, 448] on div at bounding box center [212, 449] width 42 height 27
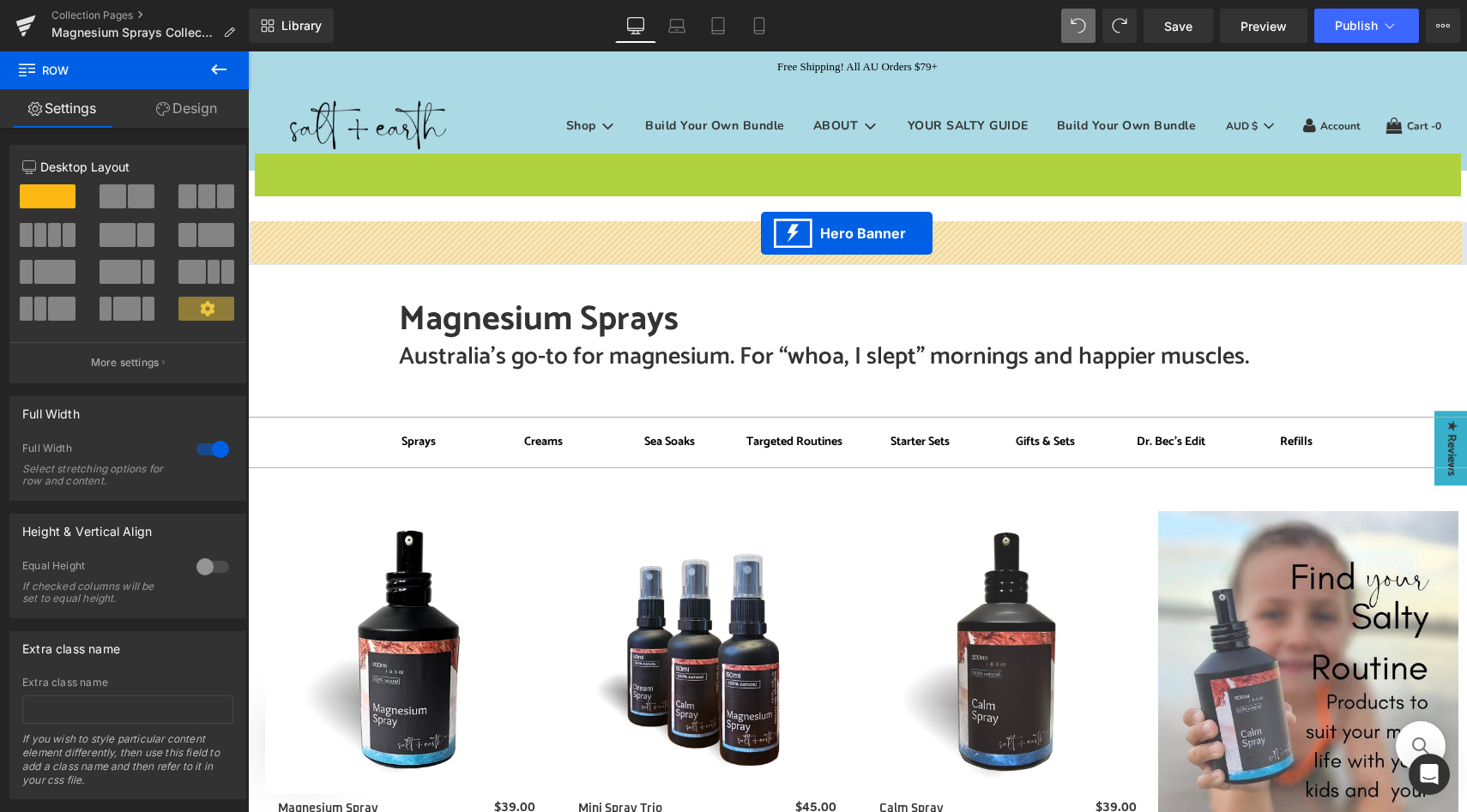
drag, startPoint x: 795, startPoint y: 162, endPoint x: 761, endPoint y: 234, distance: 79.6
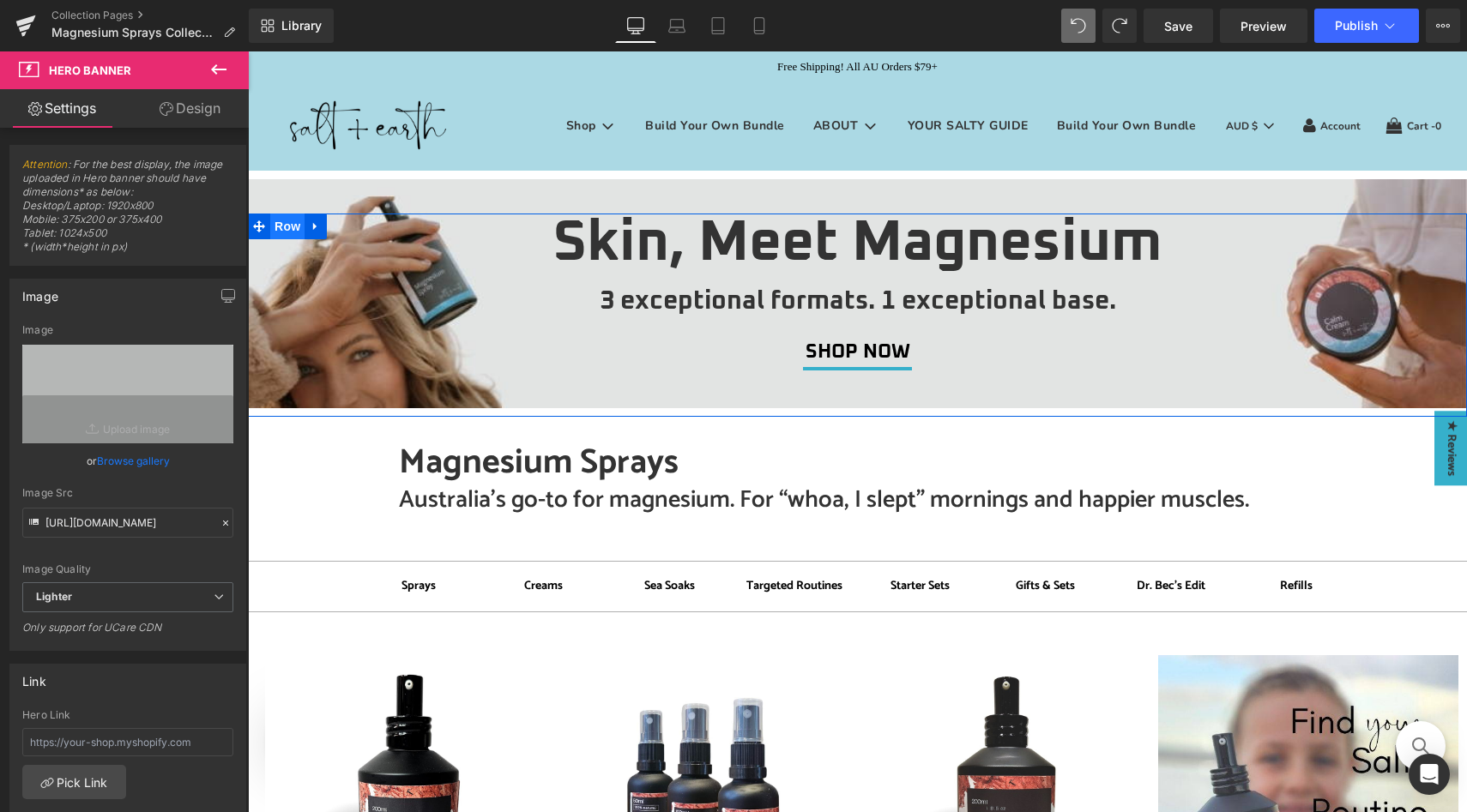
click at [276, 228] on span "Row" at bounding box center [288, 226] width 35 height 26
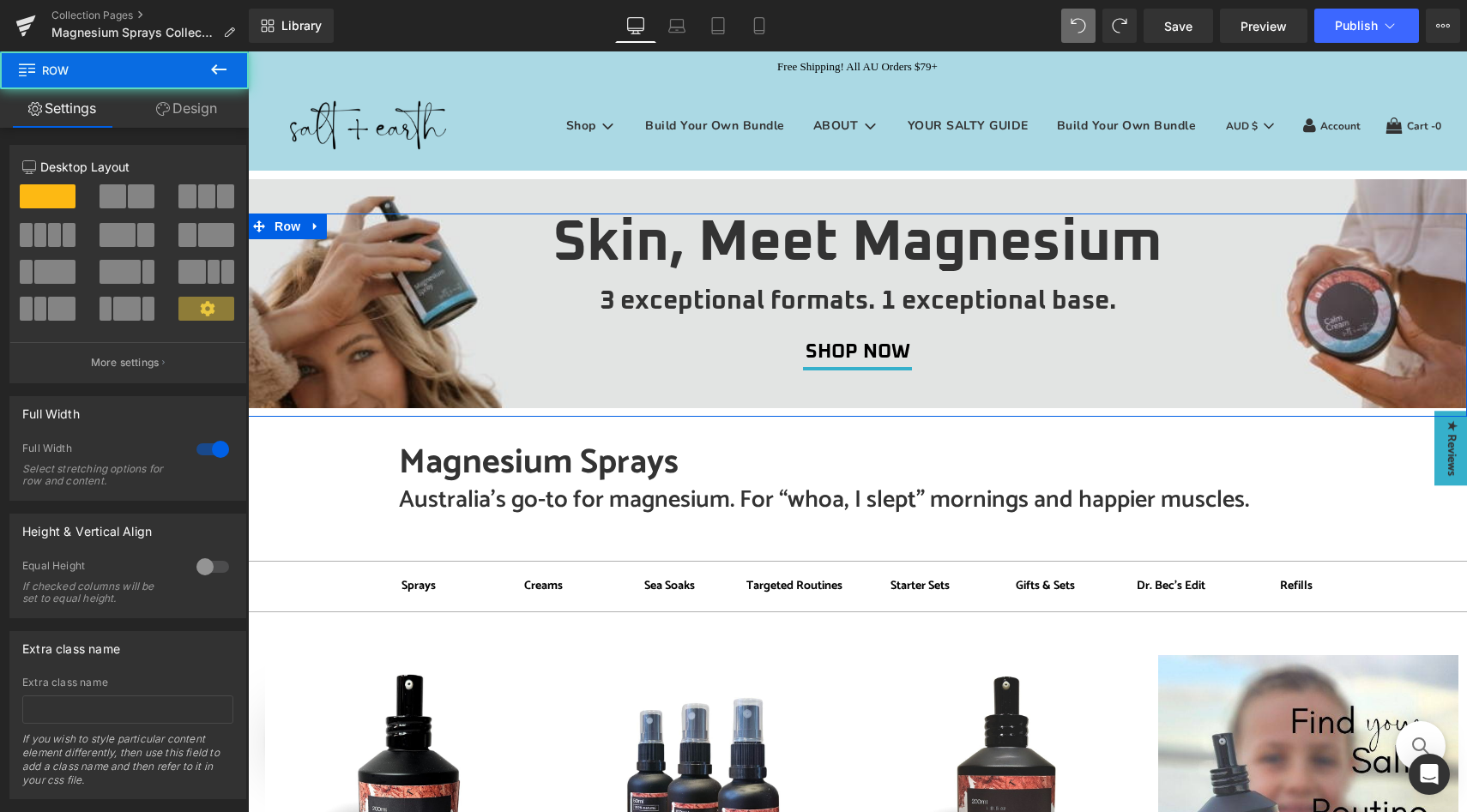
click at [188, 105] on link "Design" at bounding box center [186, 108] width 125 height 39
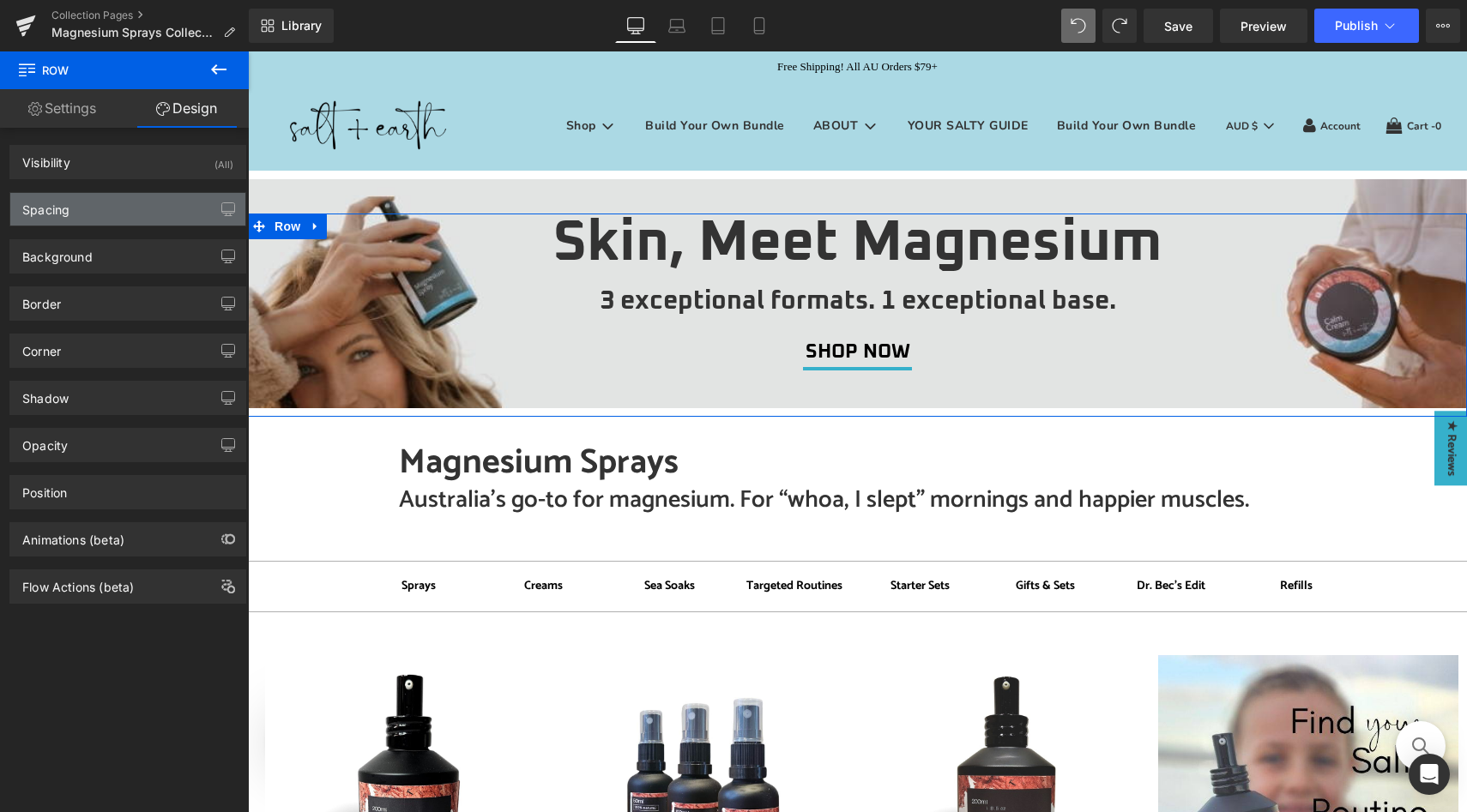
click at [187, 205] on div "Spacing" at bounding box center [127, 210] width 235 height 33
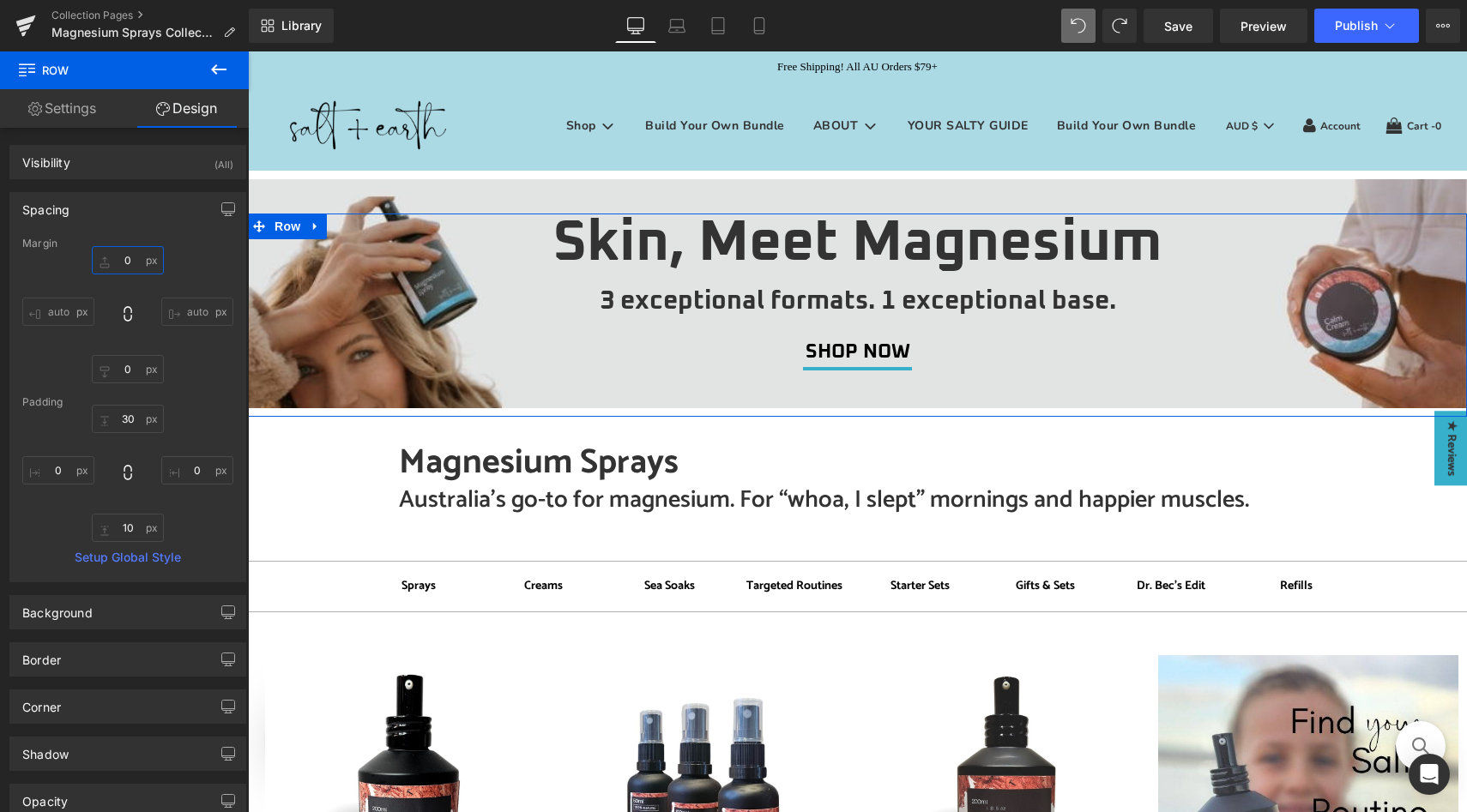
click at [133, 264] on input "0" at bounding box center [127, 260] width 72 height 28
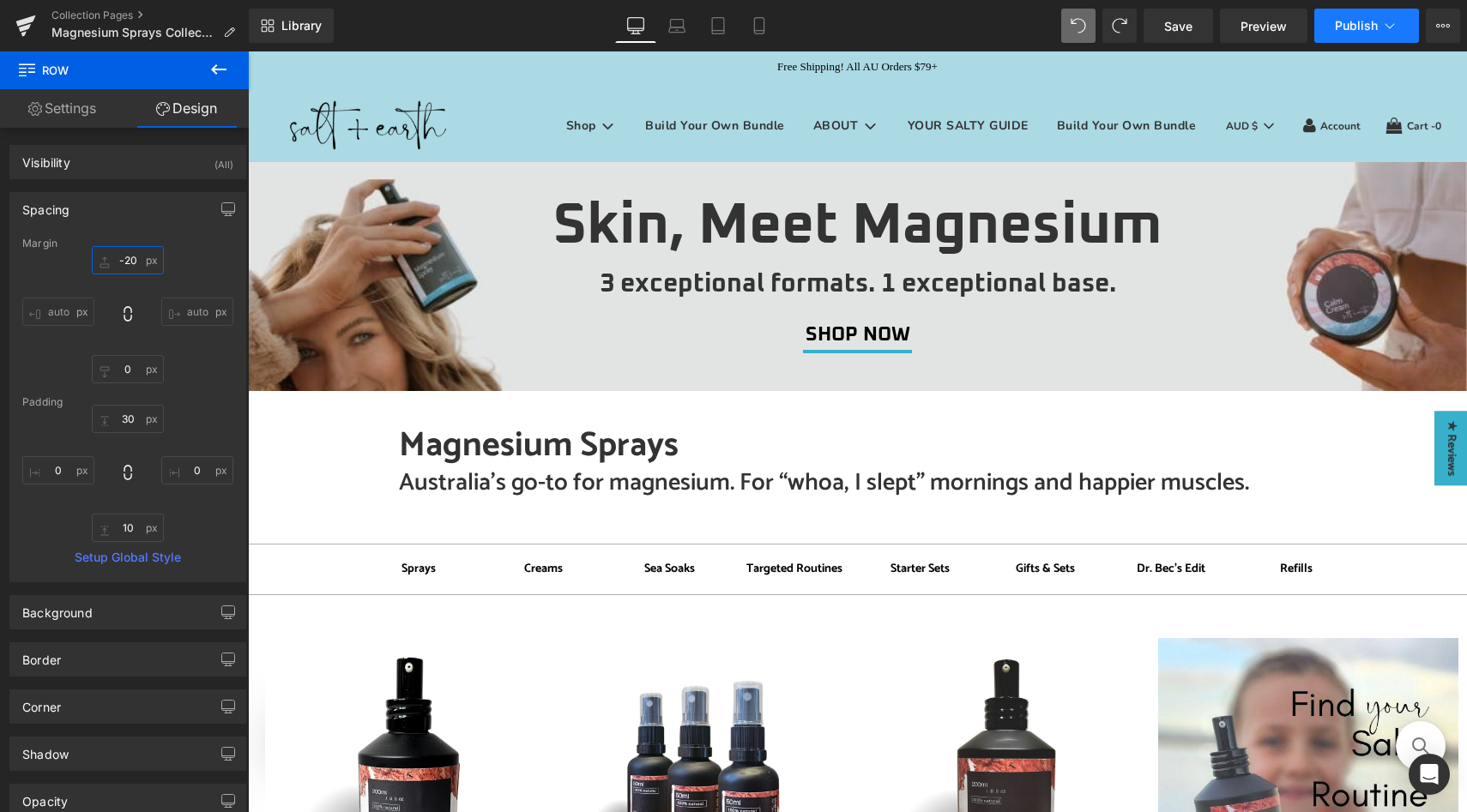
type input "-20"
click at [1362, 36] on button "Publish" at bounding box center [1367, 26] width 104 height 35
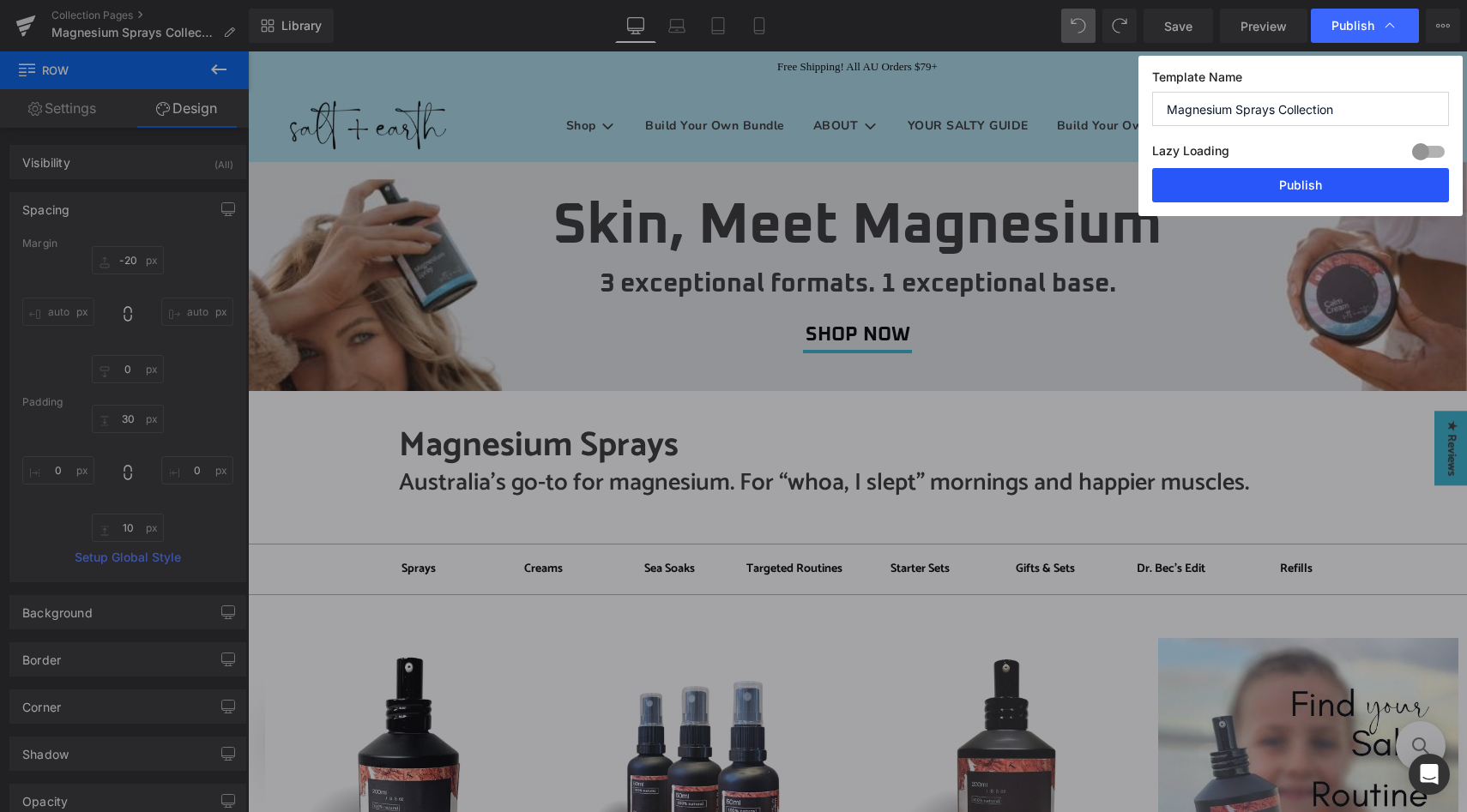
click at [1278, 183] on button "Publish" at bounding box center [1300, 185] width 296 height 35
